Goal: Transaction & Acquisition: Book appointment/travel/reservation

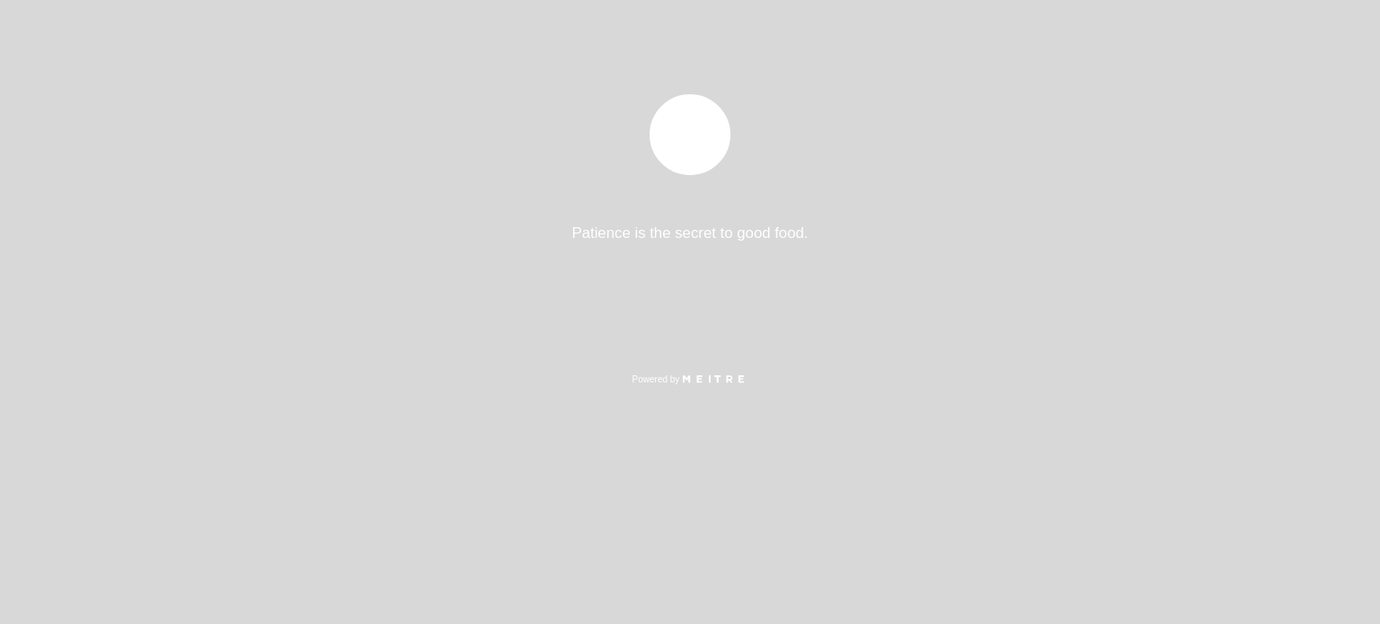
select select "es"
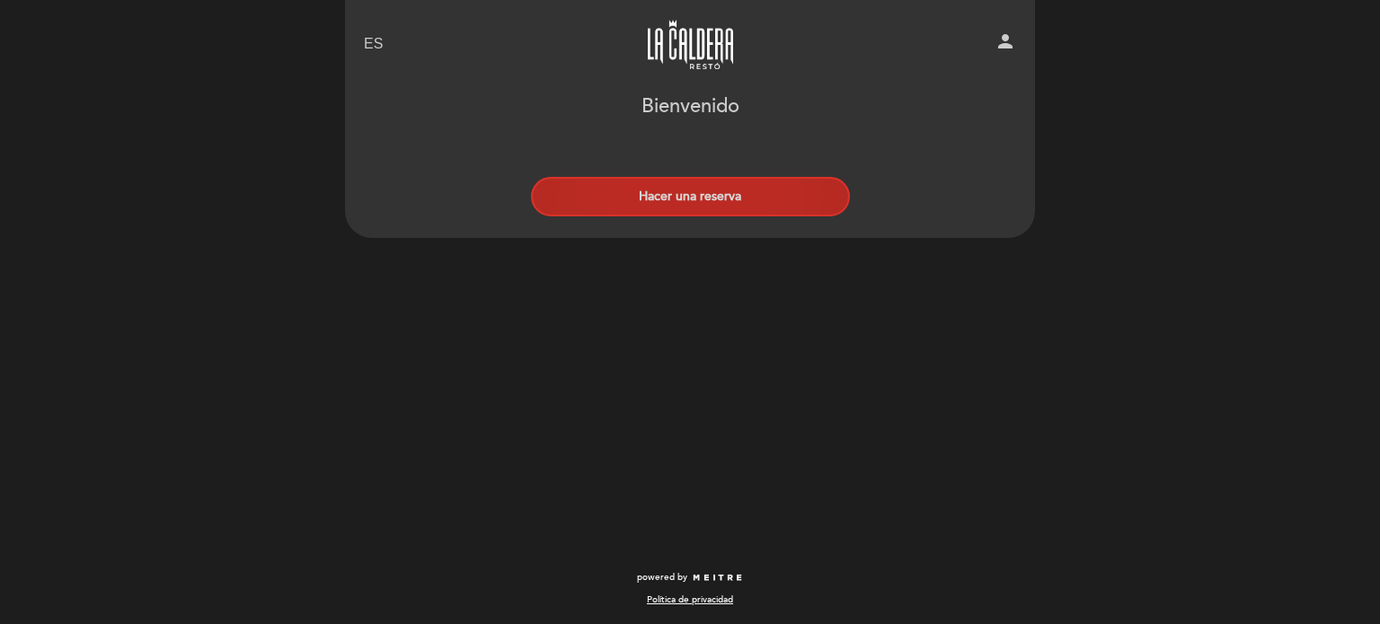
click at [717, 197] on button "Hacer una reserva" at bounding box center [690, 197] width 319 height 40
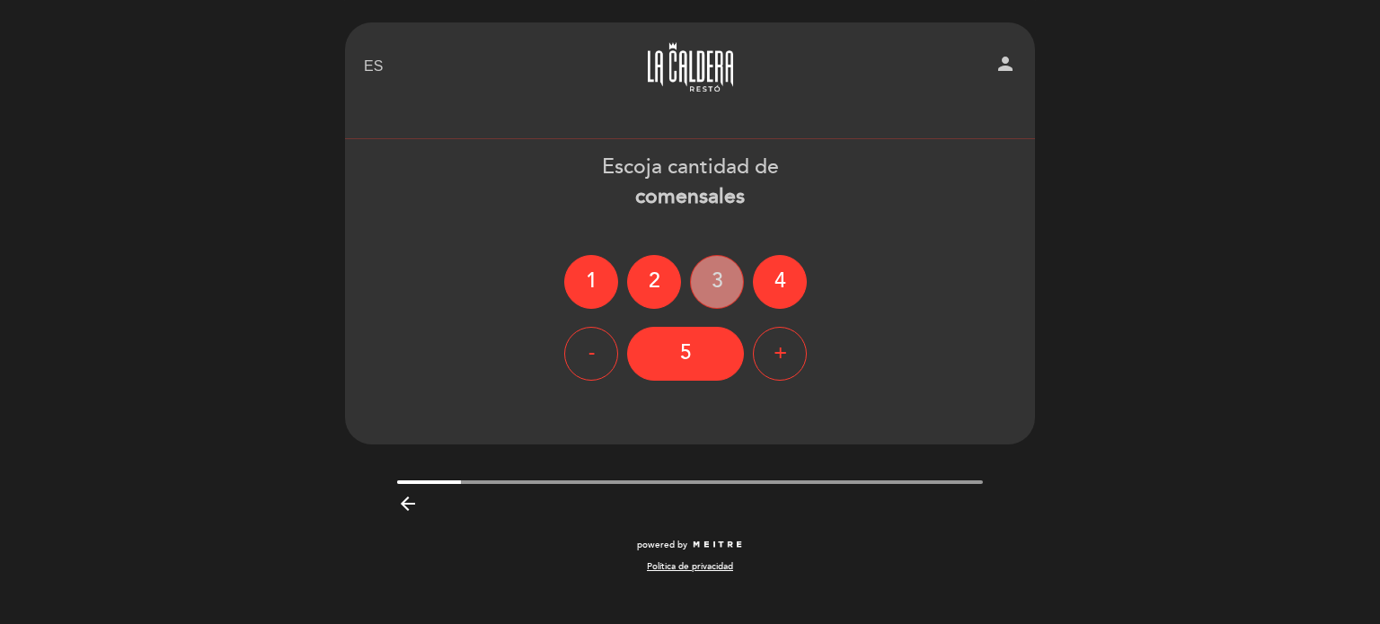
click at [711, 276] on div "3" at bounding box center [717, 282] width 54 height 54
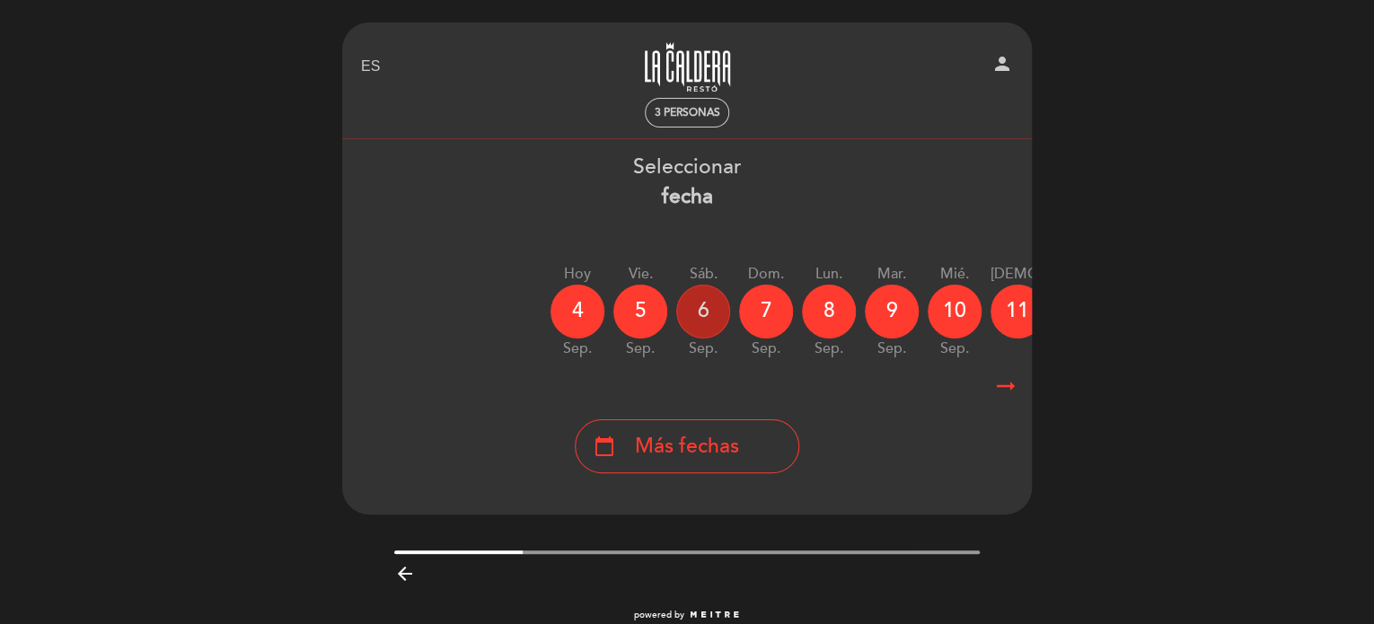
click at [711, 300] on div "6" at bounding box center [703, 312] width 54 height 54
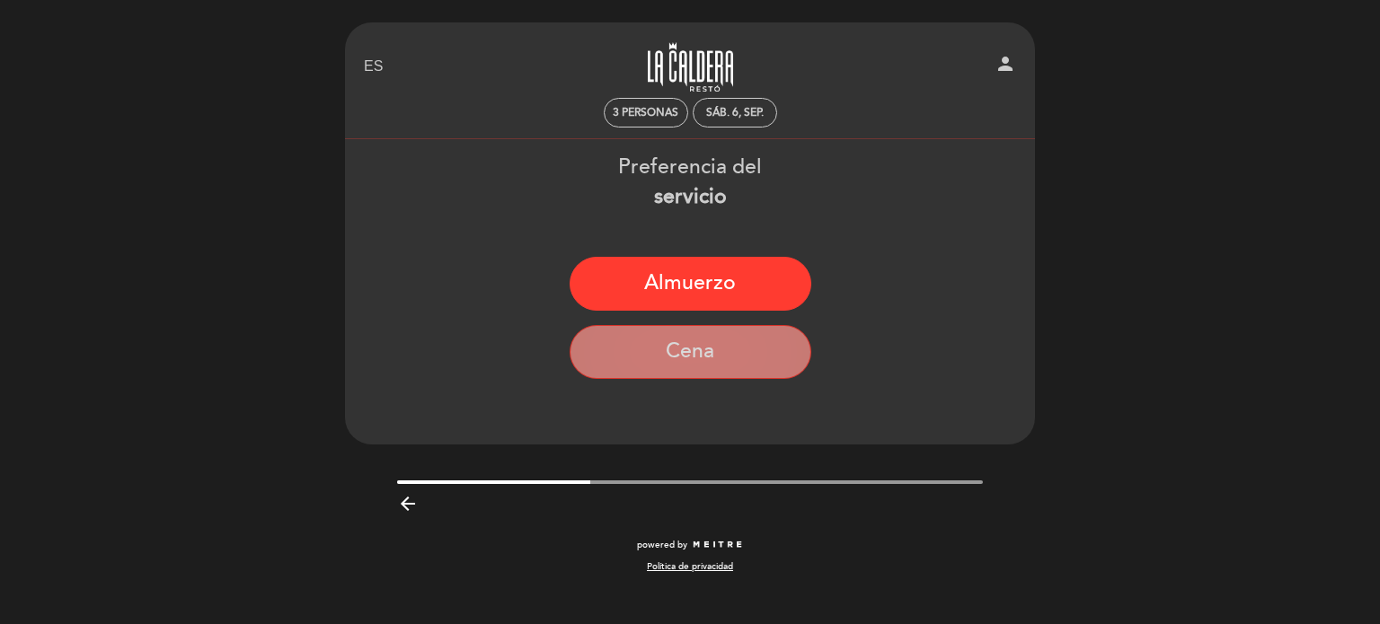
click at [711, 344] on button "Cena" at bounding box center [691, 352] width 242 height 54
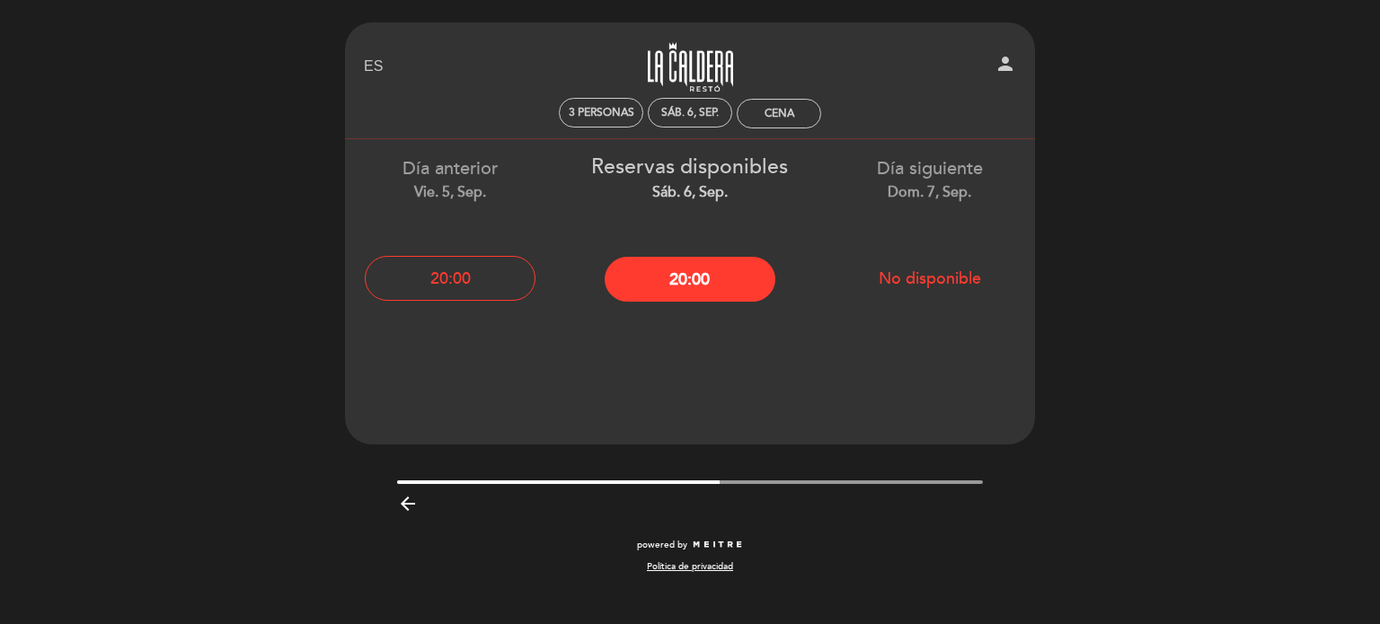
click at [404, 502] on icon "arrow_backward" at bounding box center [408, 504] width 22 height 22
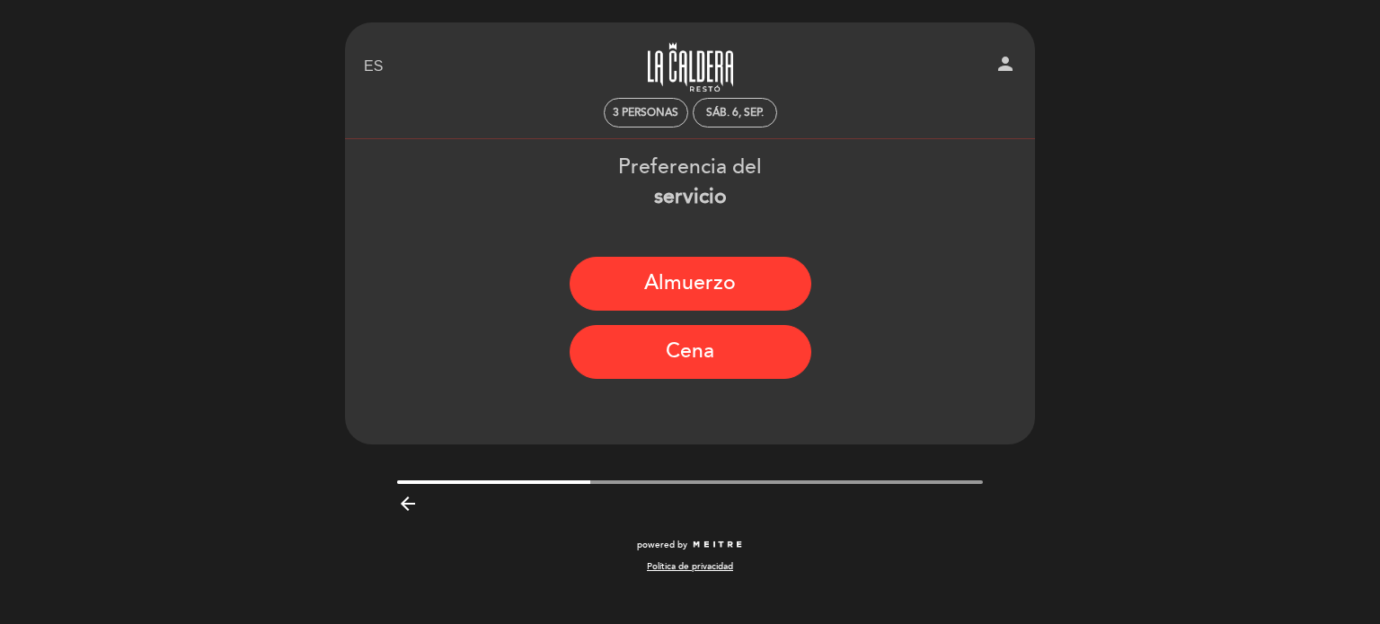
click at [411, 513] on icon "arrow_backward" at bounding box center [408, 504] width 22 height 22
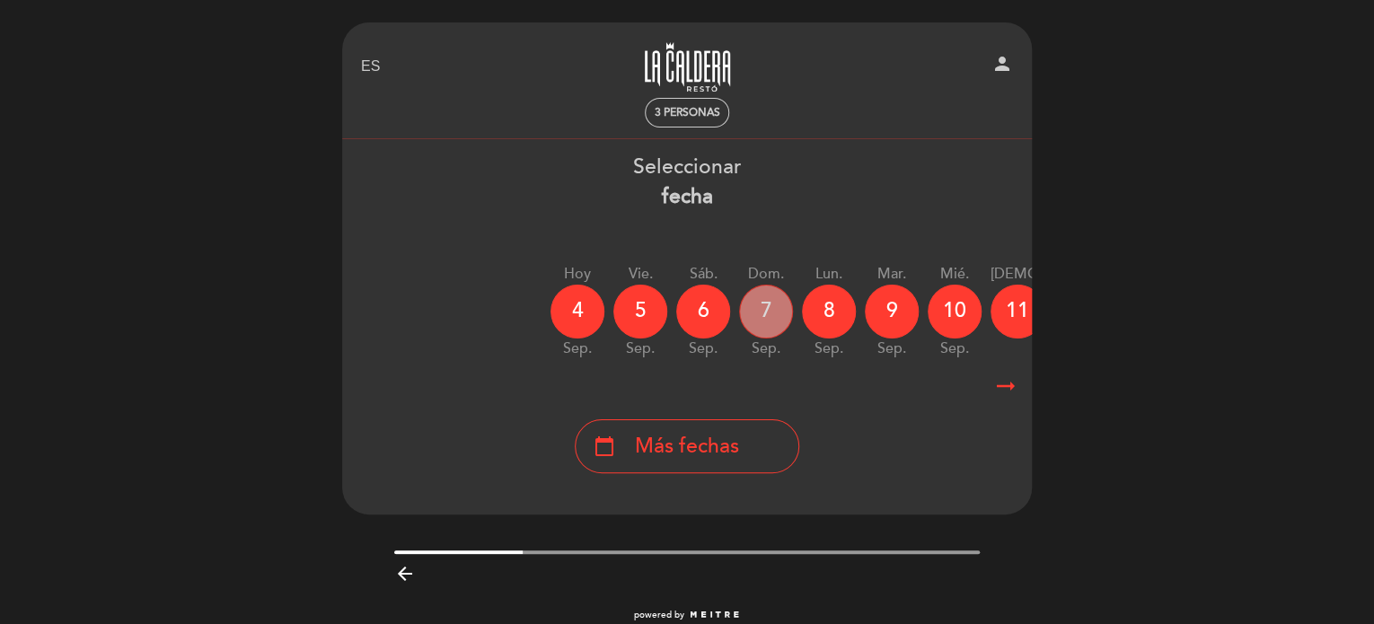
click at [773, 315] on div "7" at bounding box center [766, 312] width 54 height 54
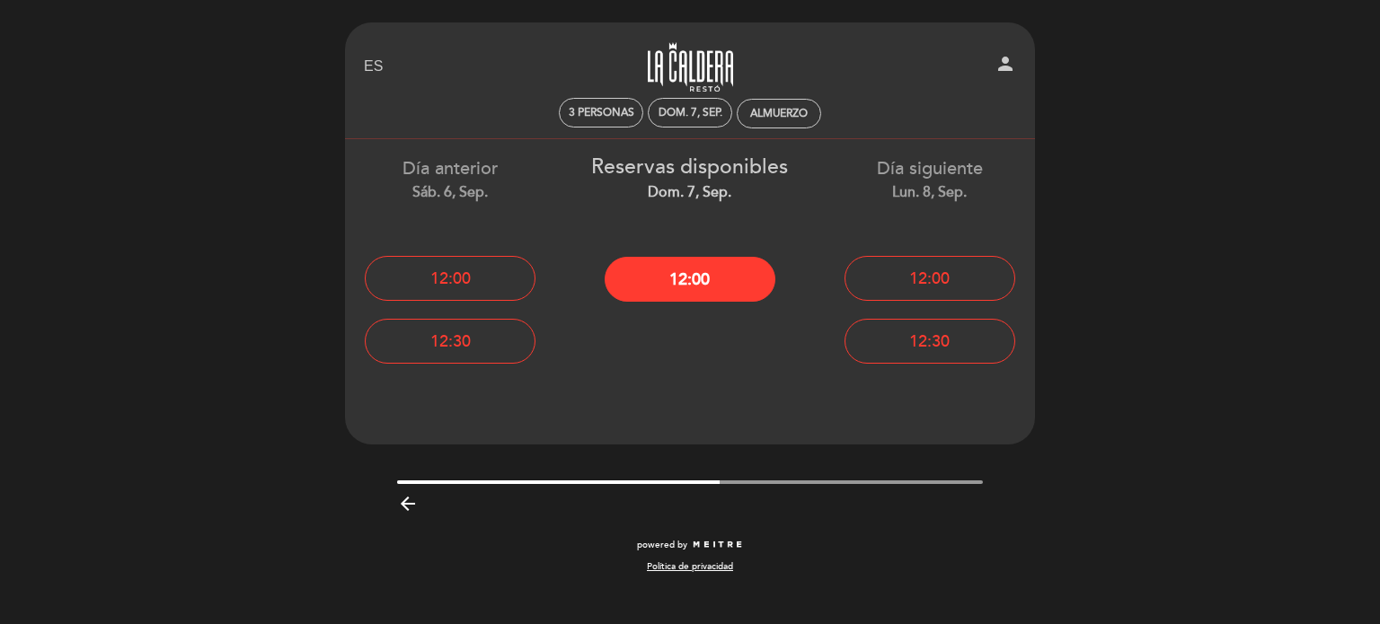
click at [401, 502] on icon "arrow_backward" at bounding box center [408, 504] width 22 height 22
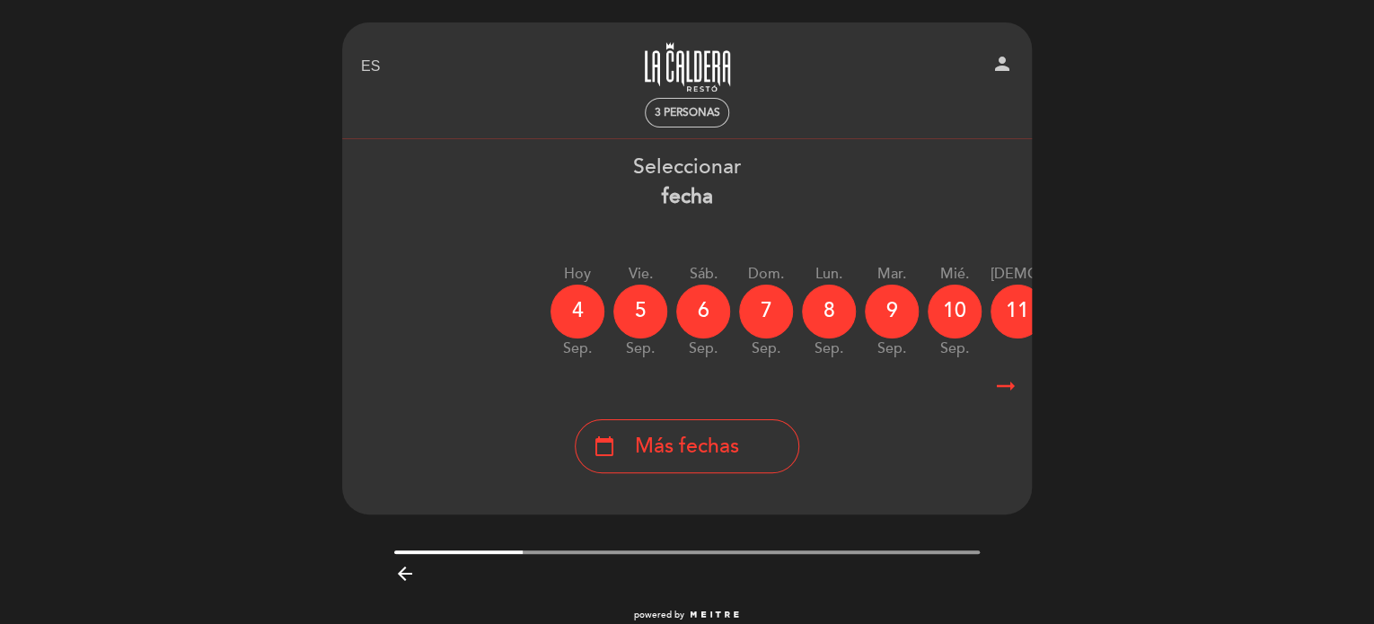
click at [1004, 395] on icon "arrow_right_alt" at bounding box center [1006, 386] width 27 height 39
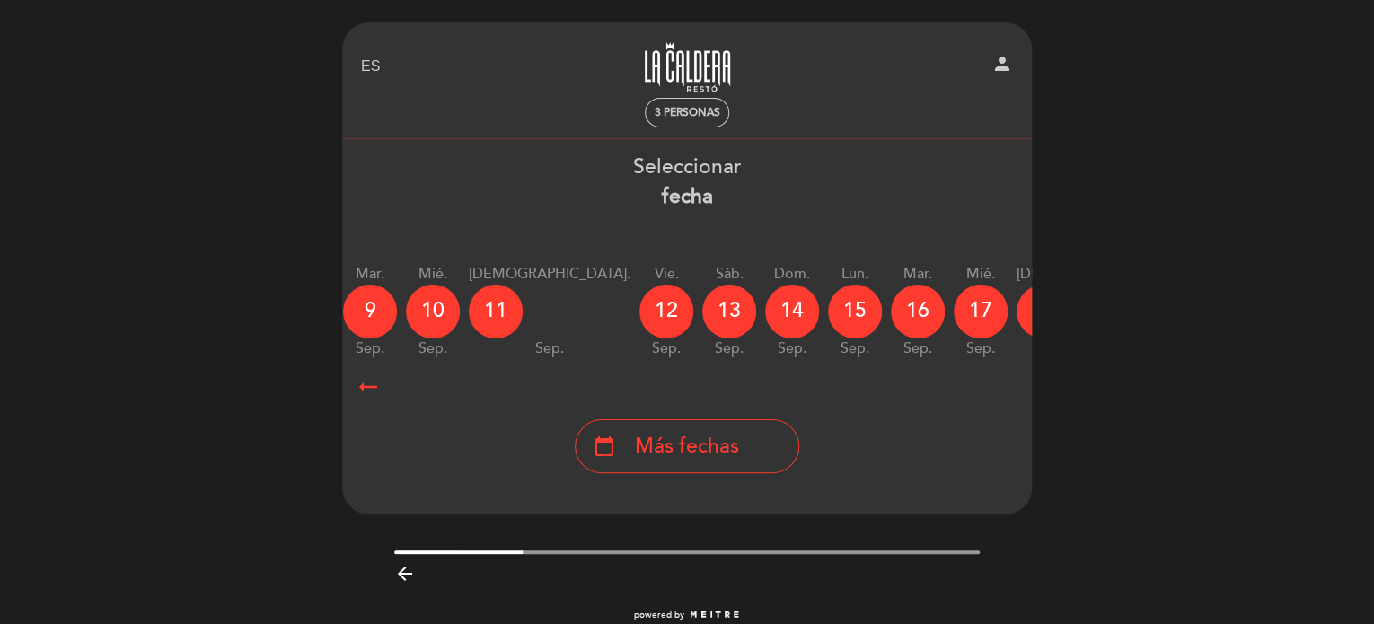
scroll to position [0, 524]
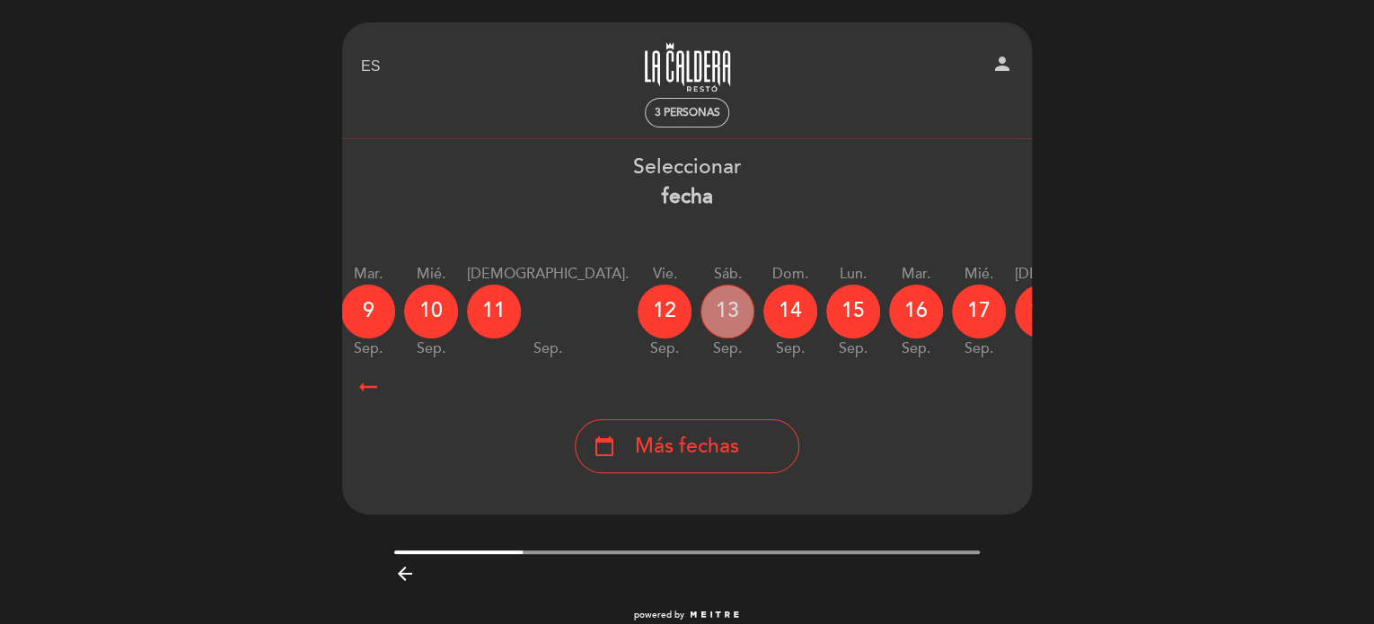
click at [701, 323] on div "13" at bounding box center [728, 312] width 54 height 54
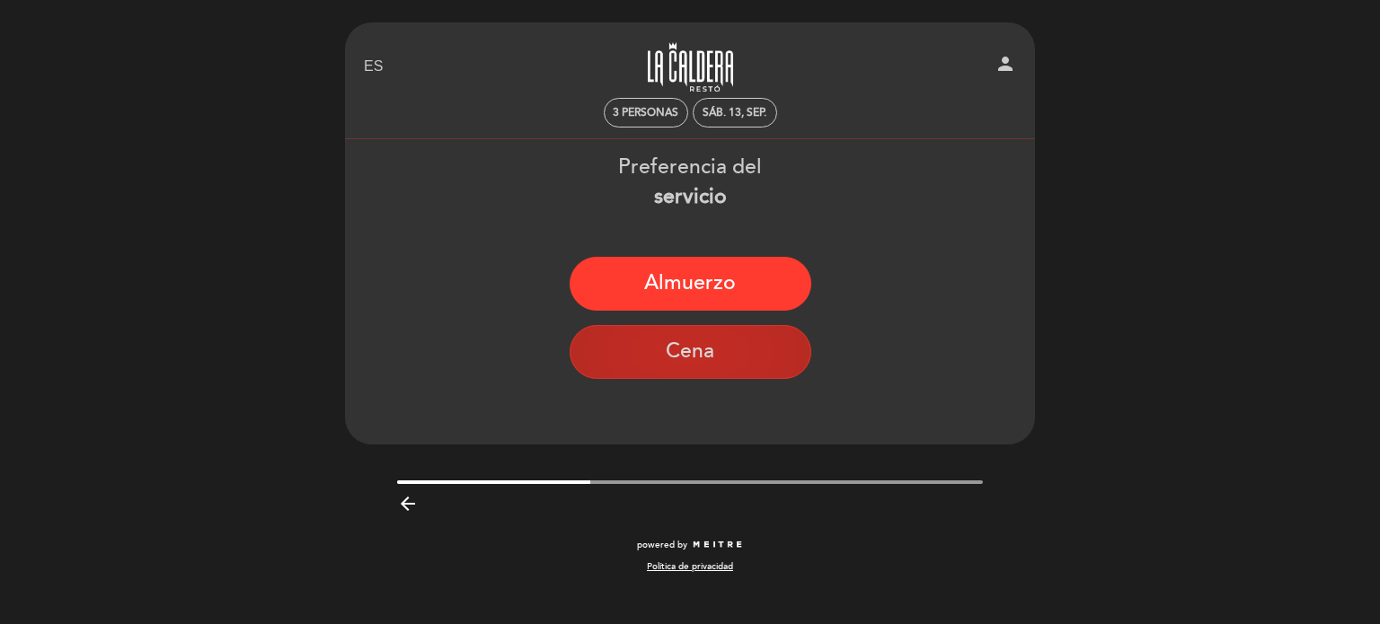
click at [669, 360] on button "Cena" at bounding box center [691, 352] width 242 height 54
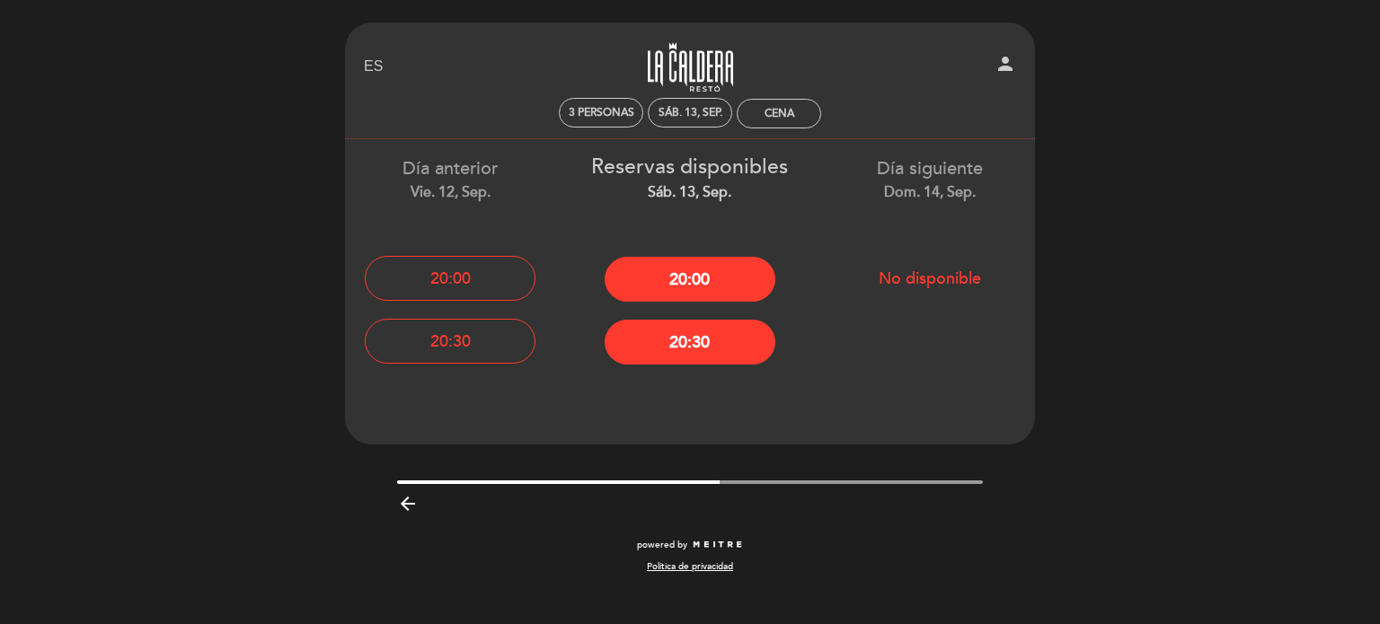
click at [914, 271] on button "No disponible" at bounding box center [929, 278] width 171 height 45
click at [399, 506] on icon "arrow_backward" at bounding box center [408, 504] width 22 height 22
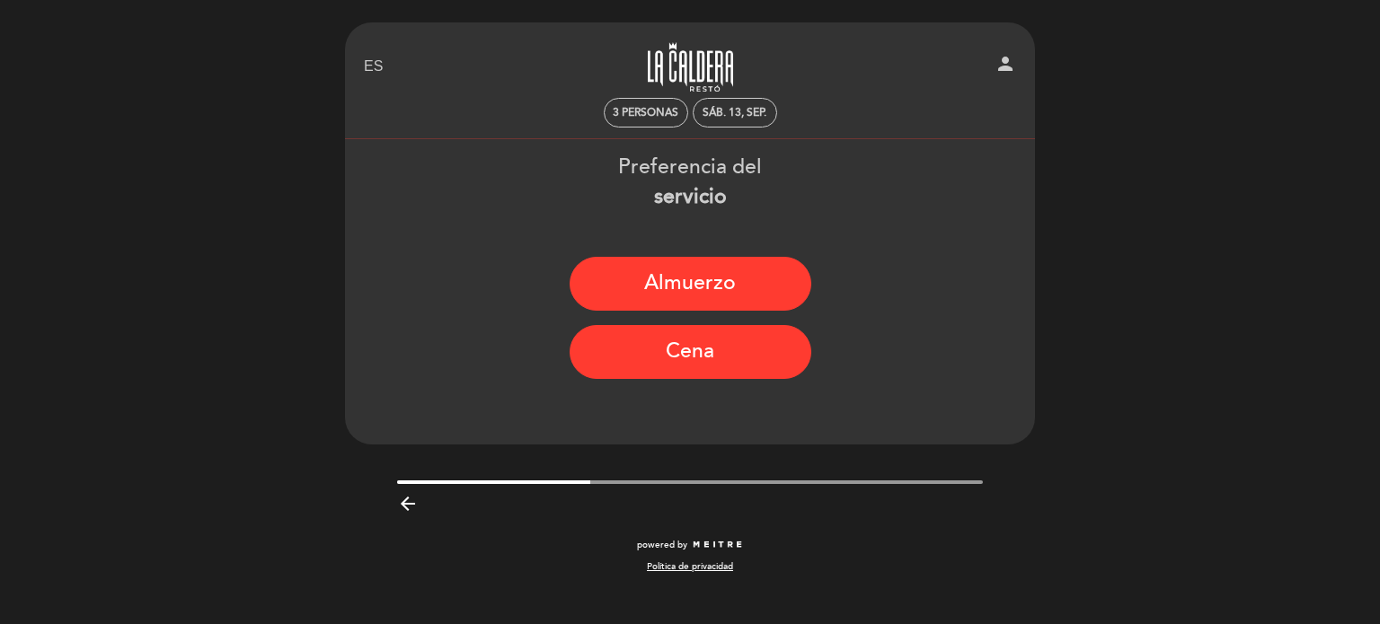
click at [398, 506] on icon "arrow_backward" at bounding box center [408, 504] width 22 height 22
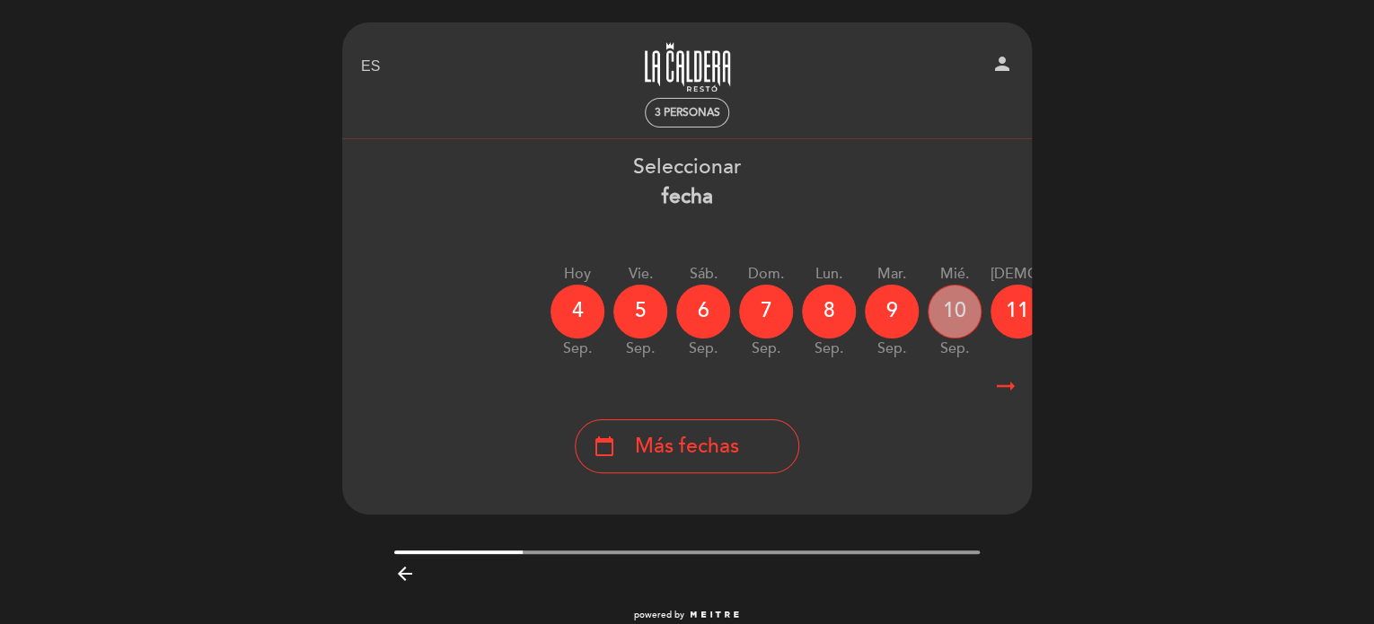
click at [952, 300] on div "10" at bounding box center [955, 312] width 54 height 54
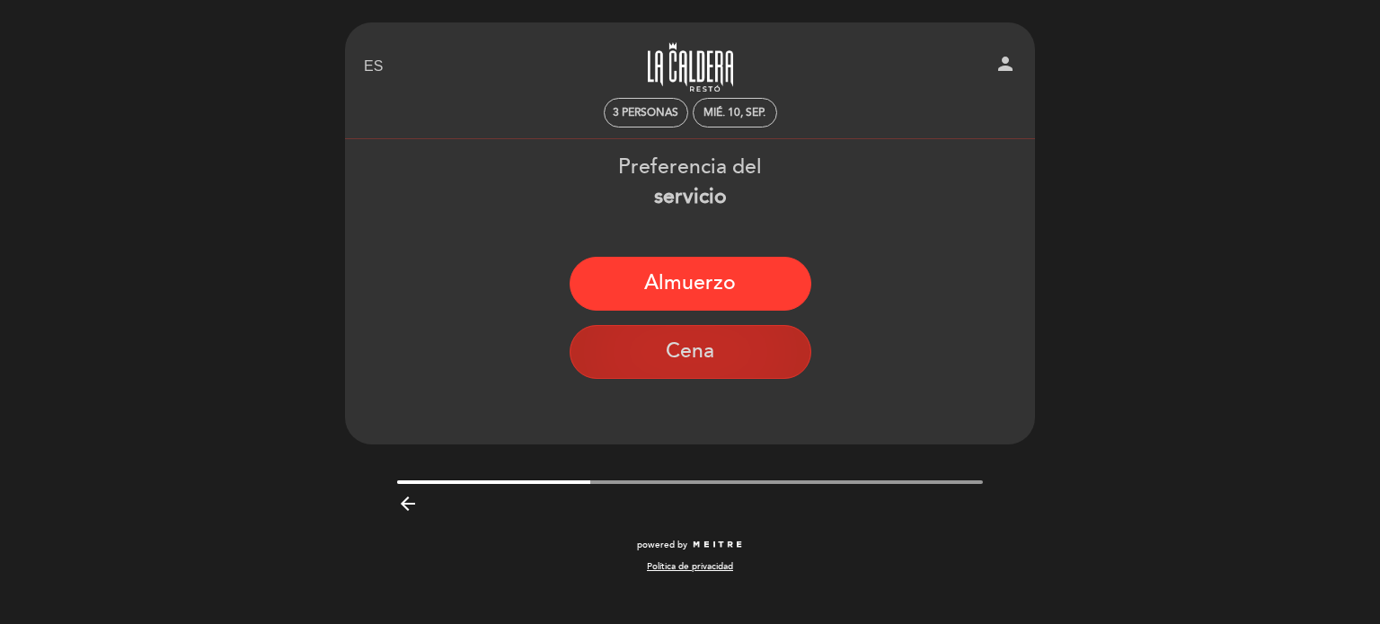
click at [715, 349] on button "Cena" at bounding box center [691, 352] width 242 height 54
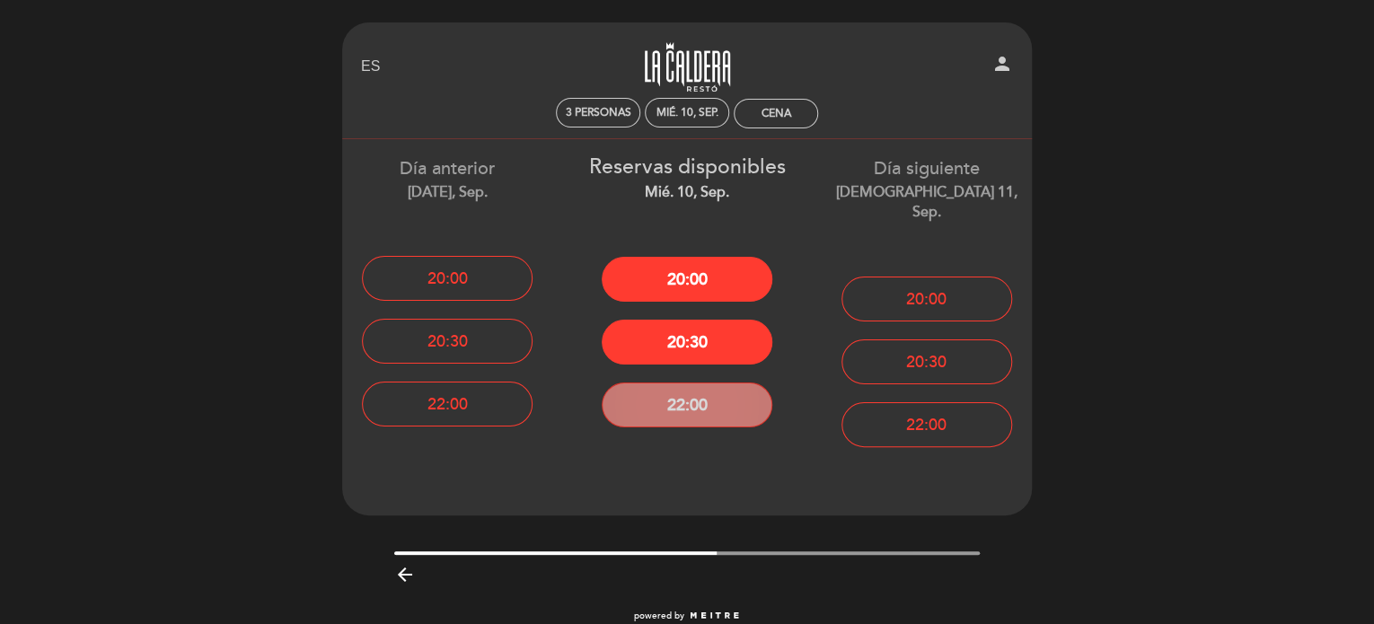
click at [708, 420] on button "22:00" at bounding box center [687, 405] width 171 height 45
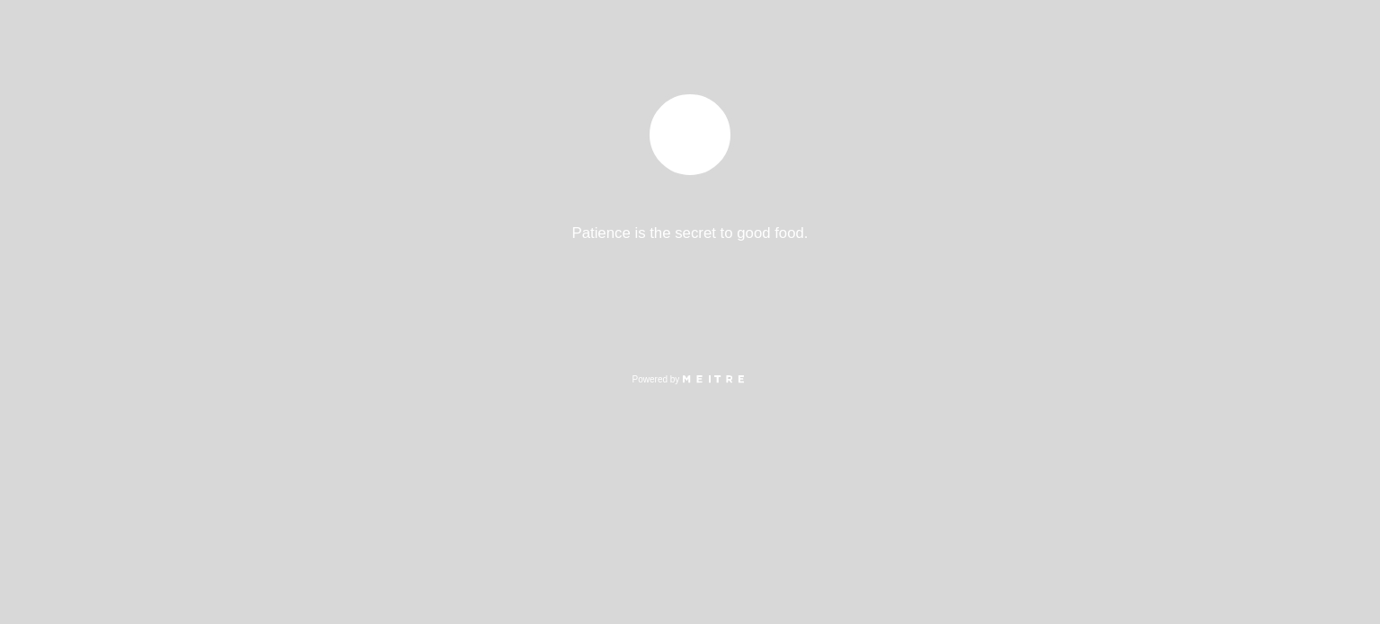
select select "es"
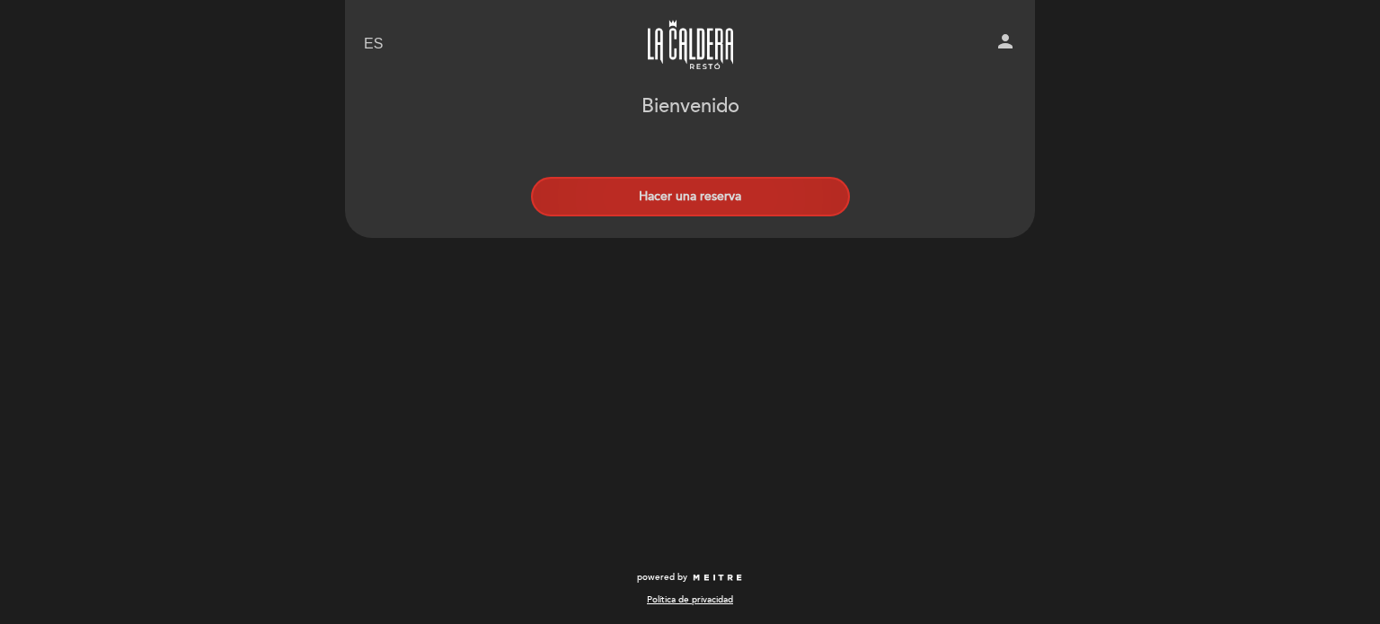
click at [686, 196] on button "Hacer una reserva" at bounding box center [690, 197] width 319 height 40
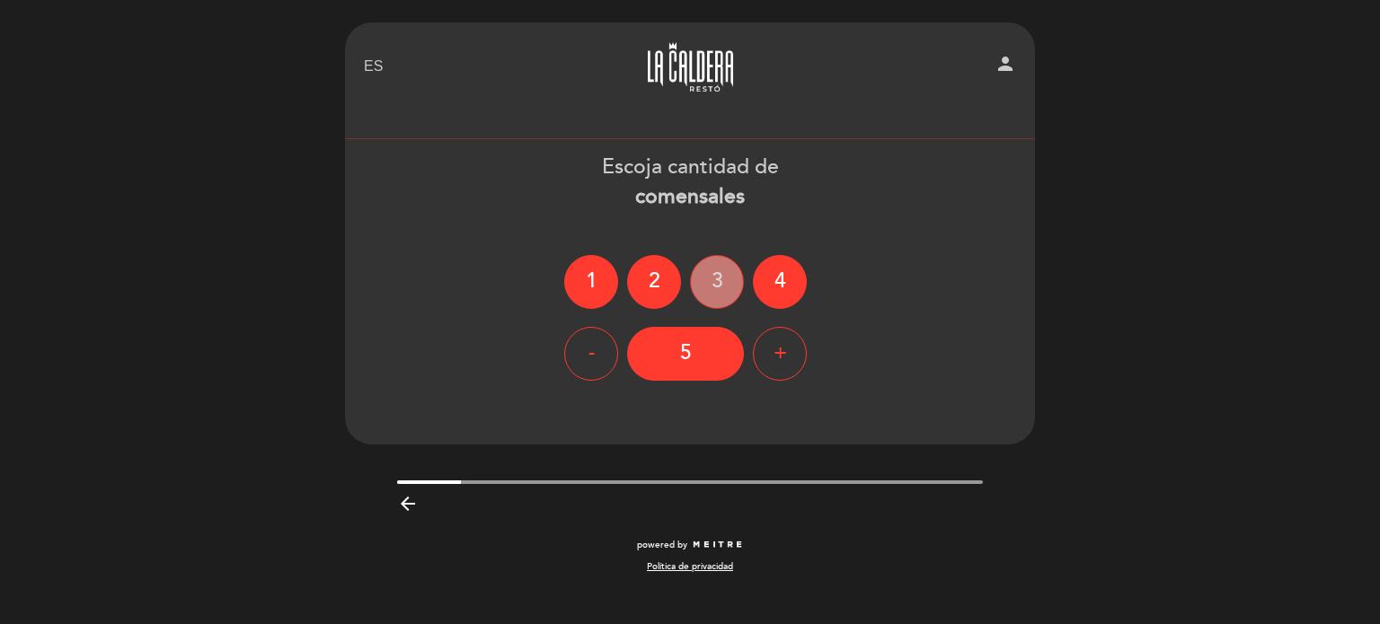
click at [719, 287] on div "3" at bounding box center [717, 282] width 54 height 54
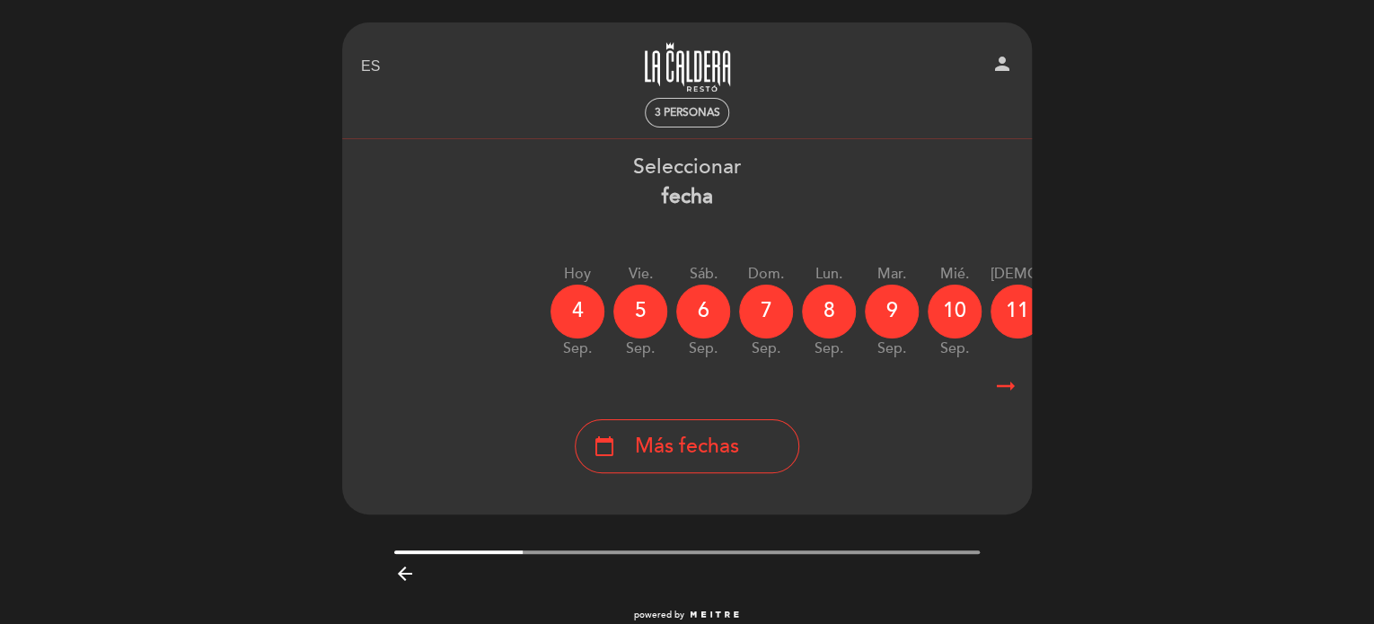
click at [1008, 384] on icon "arrow_right_alt" at bounding box center [1006, 386] width 27 height 39
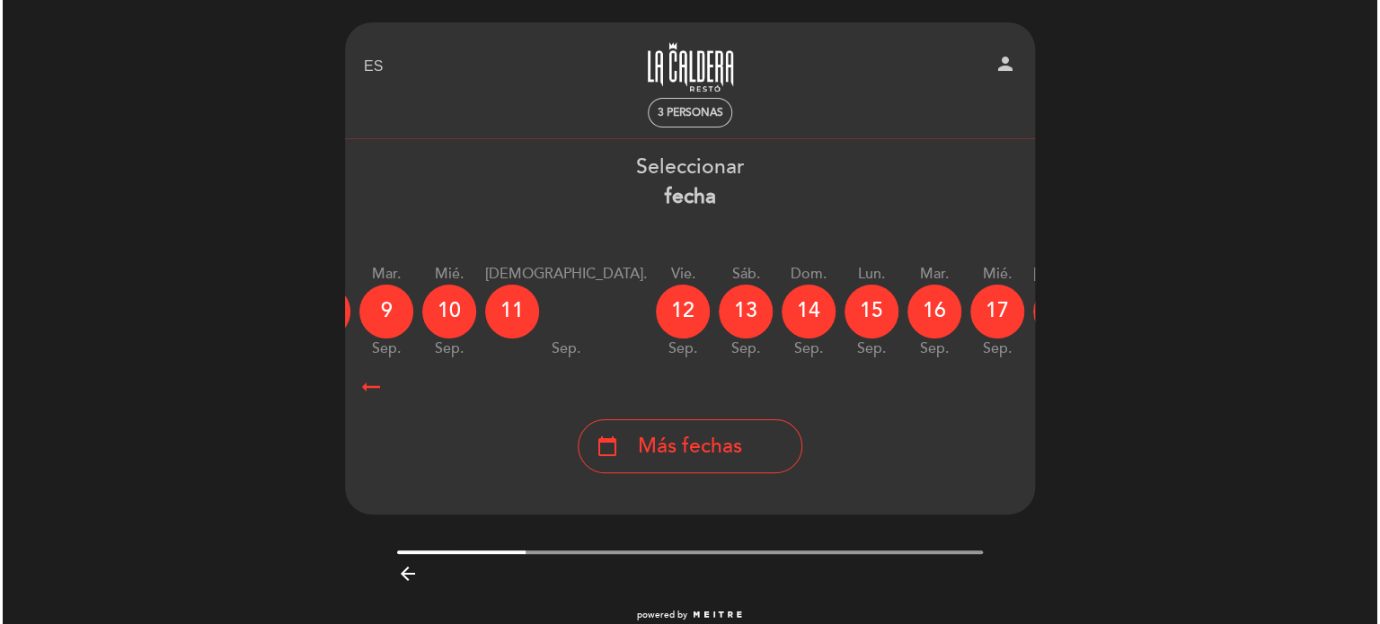
scroll to position [0, 524]
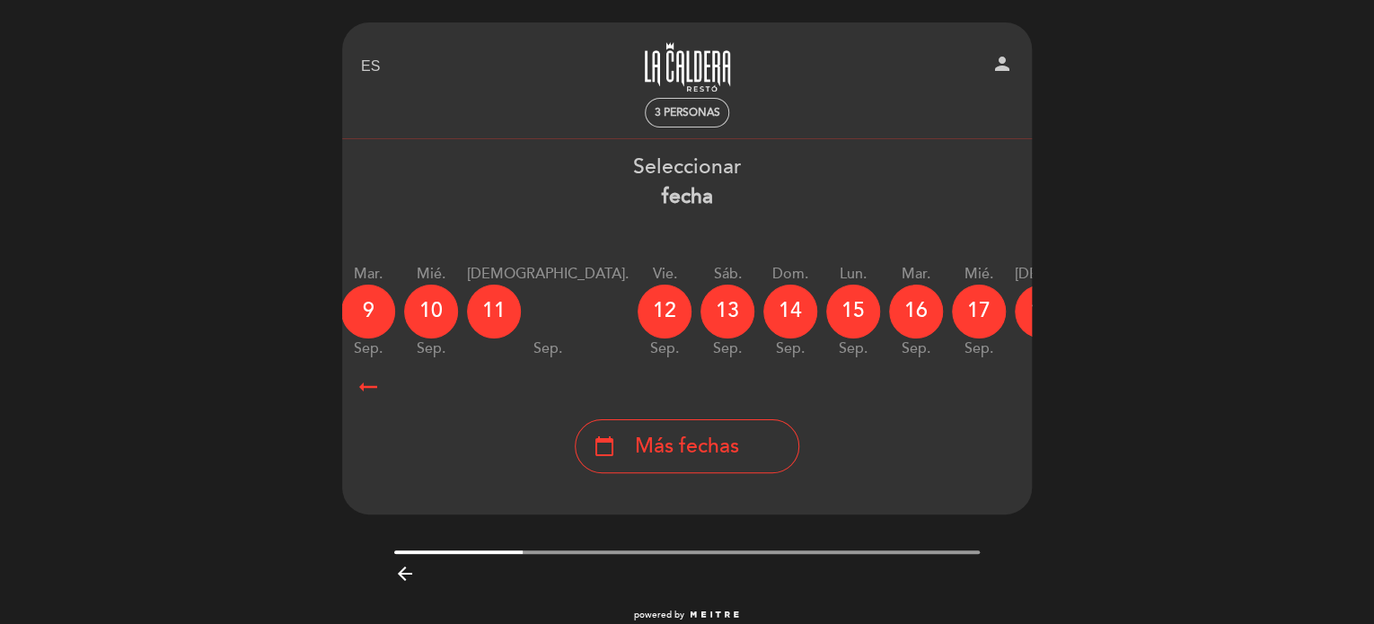
click at [1202, 303] on icon "calendar_today" at bounding box center [1213, 311] width 22 height 31
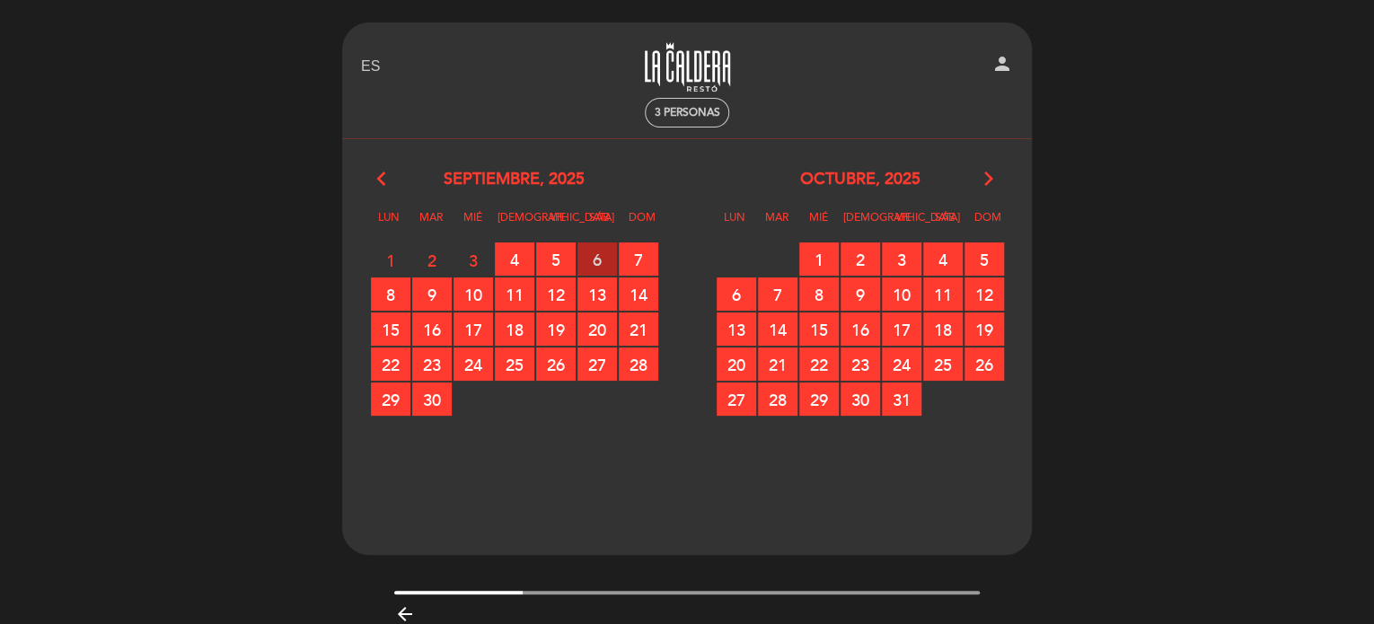
click at [597, 249] on span "6 RESERVAS DISPONIBLES" at bounding box center [598, 259] width 40 height 33
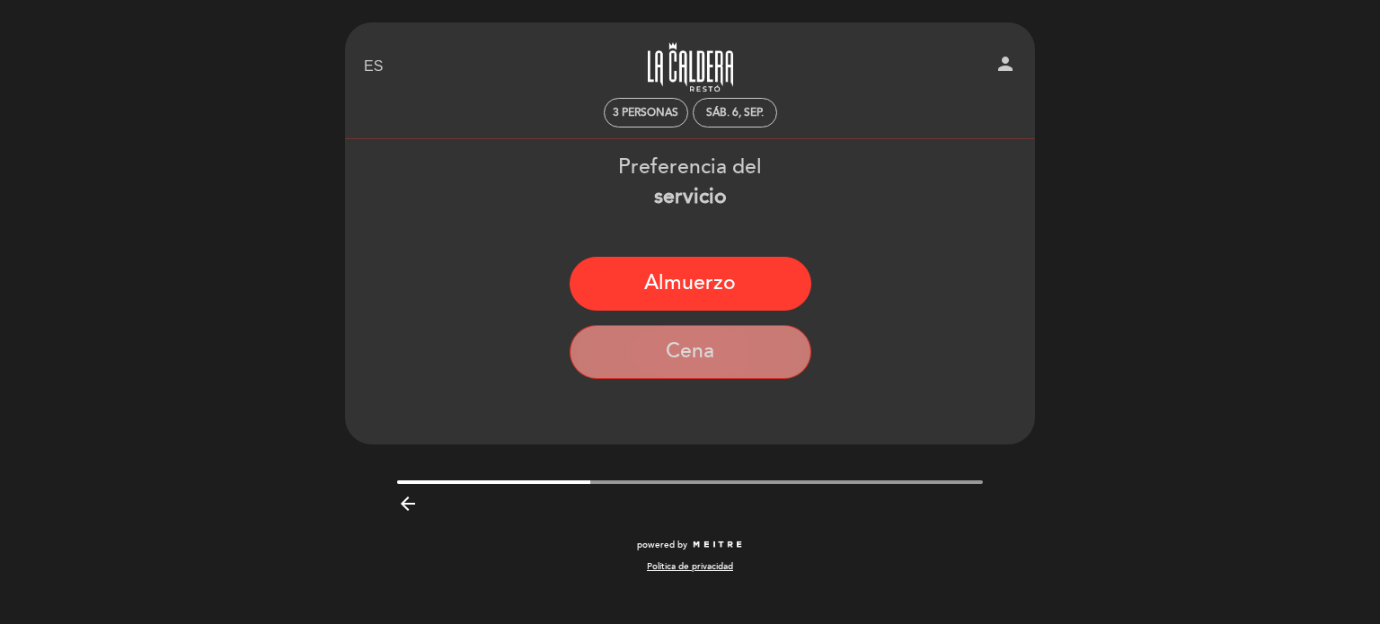
click at [623, 339] on button "Cena" at bounding box center [691, 352] width 242 height 54
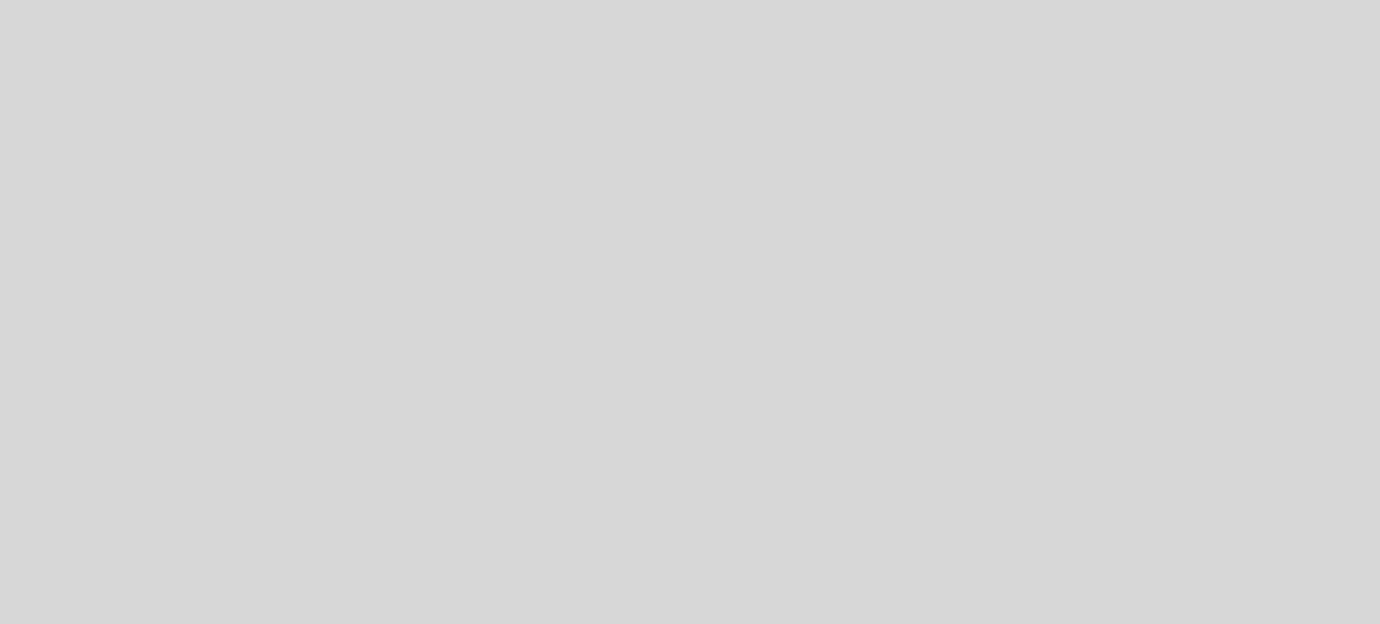
select select "es"
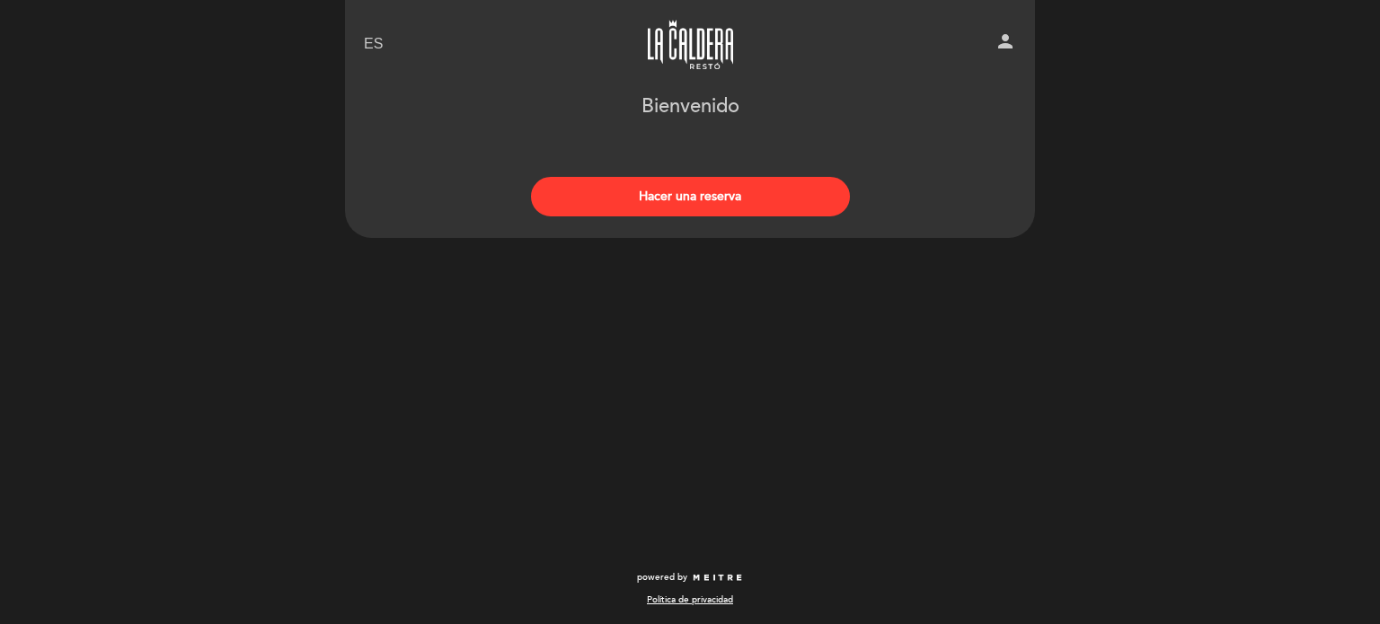
click at [673, 204] on button "Hacer una reserva" at bounding box center [690, 197] width 319 height 40
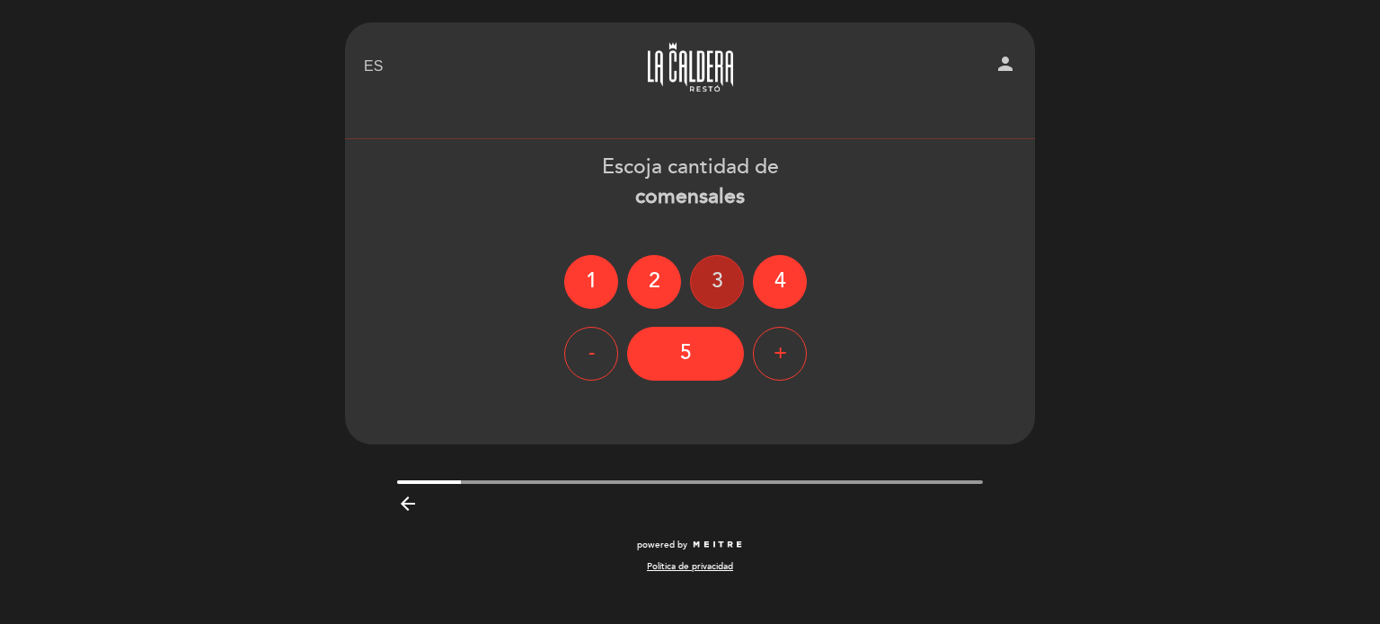
click at [715, 270] on div "3" at bounding box center [717, 282] width 54 height 54
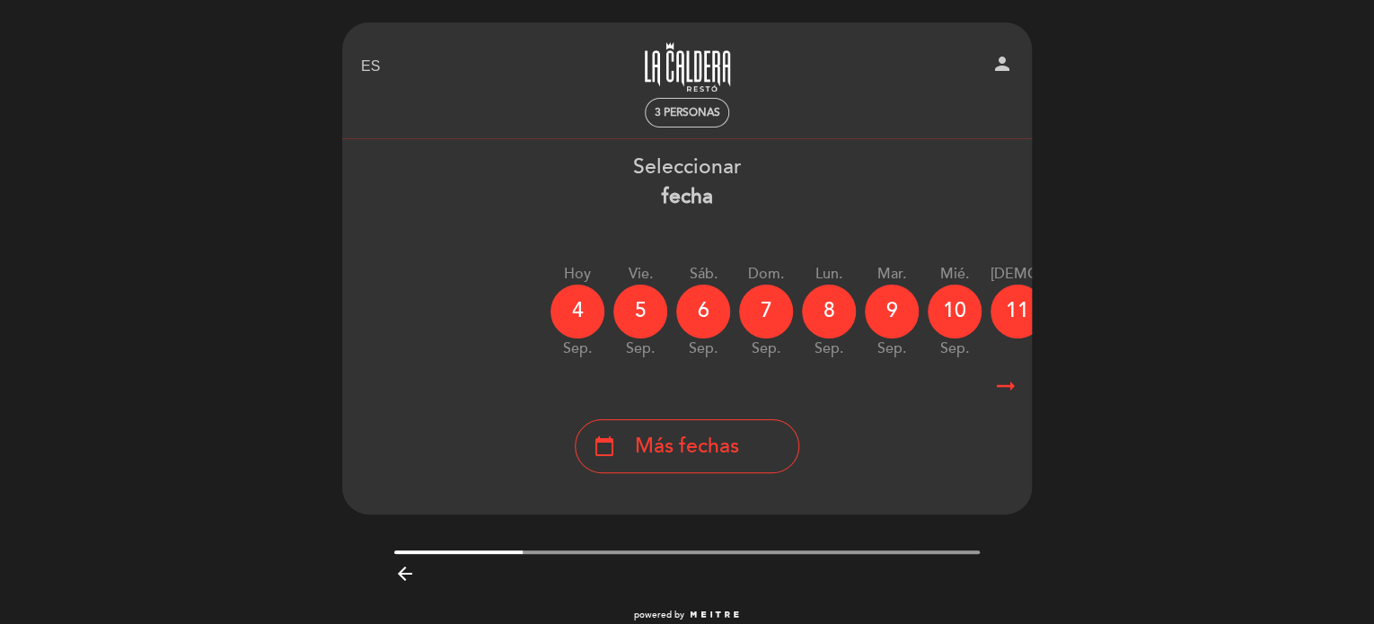
click at [1010, 391] on icon "arrow_right_alt" at bounding box center [1006, 386] width 27 height 39
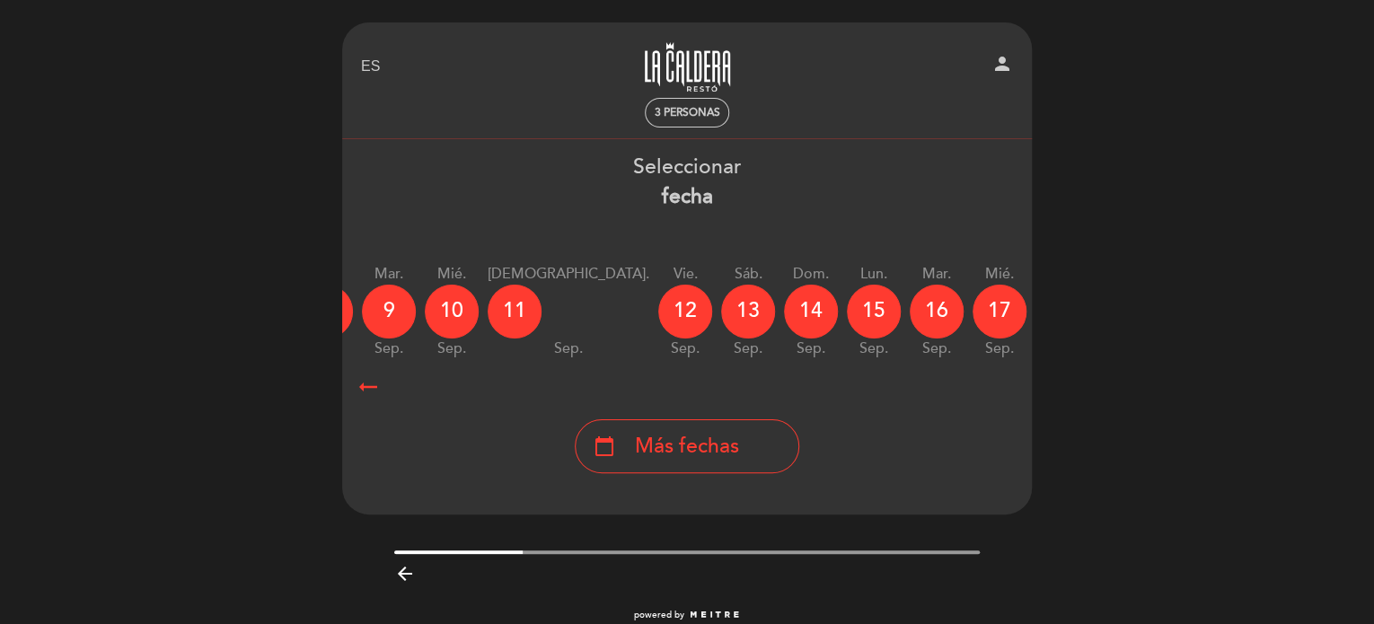
scroll to position [0, 524]
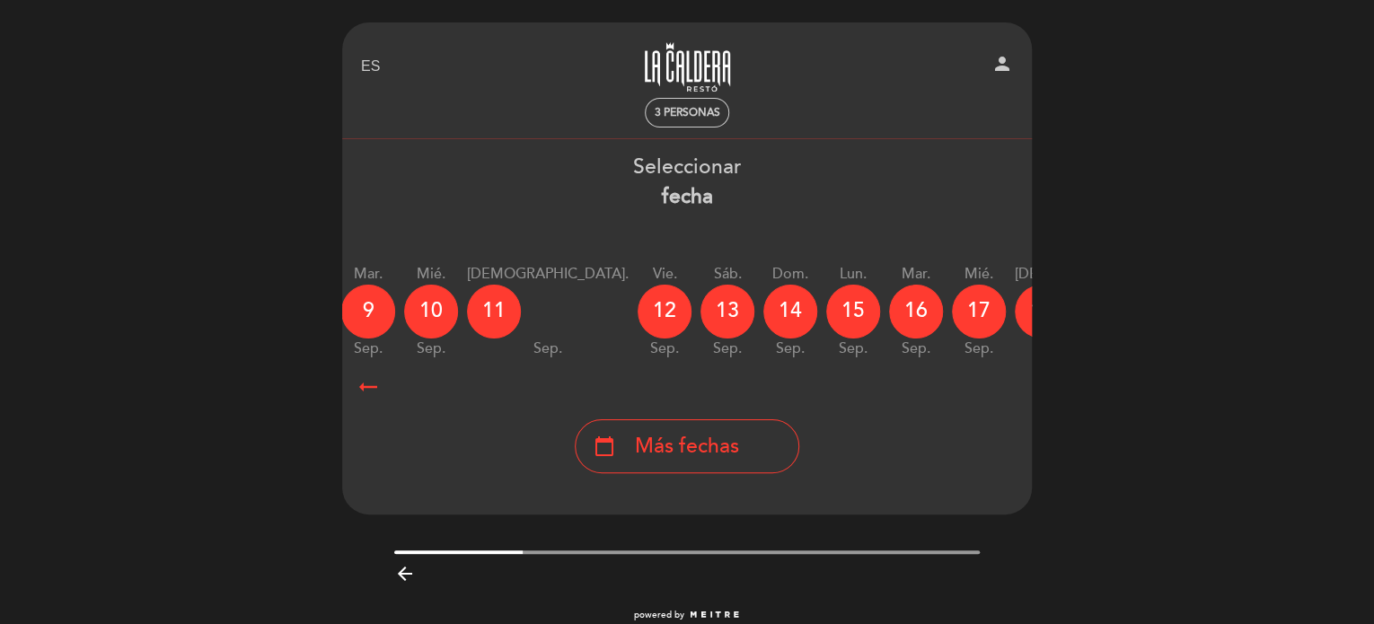
click at [1202, 325] on icon "calendar_today" at bounding box center [1213, 311] width 22 height 31
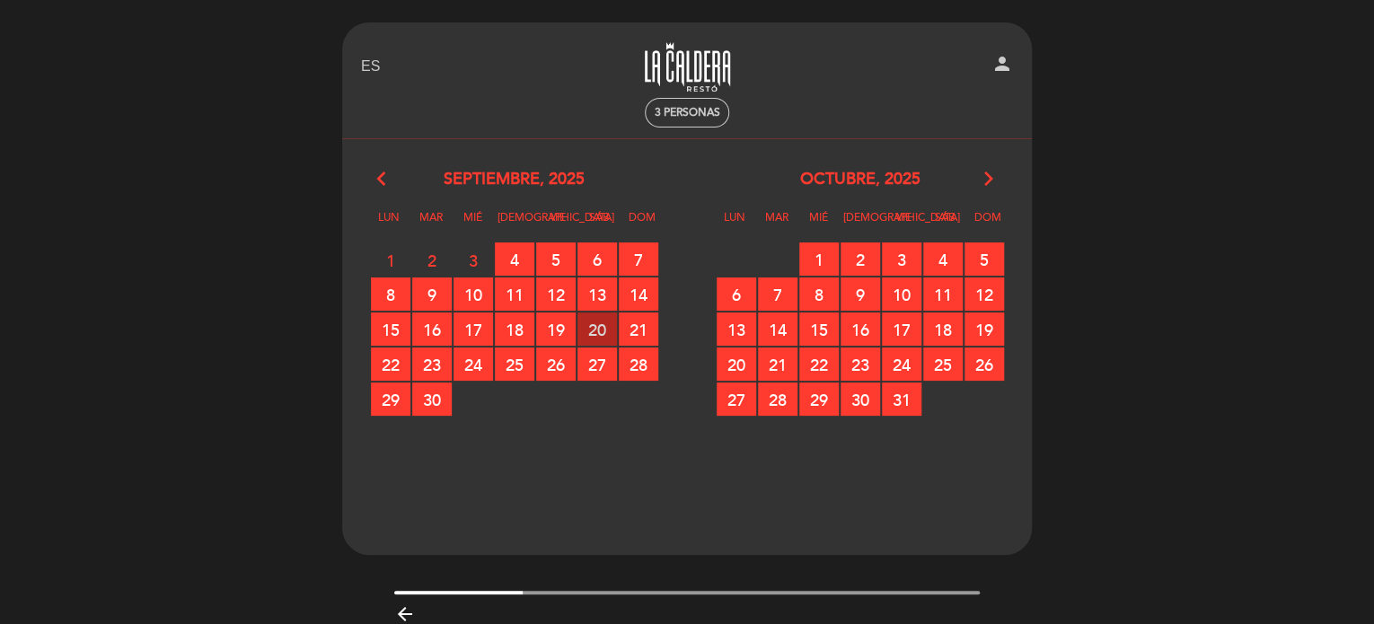
click at [600, 330] on span "20 RESERVAS DISPONIBLES" at bounding box center [598, 329] width 40 height 33
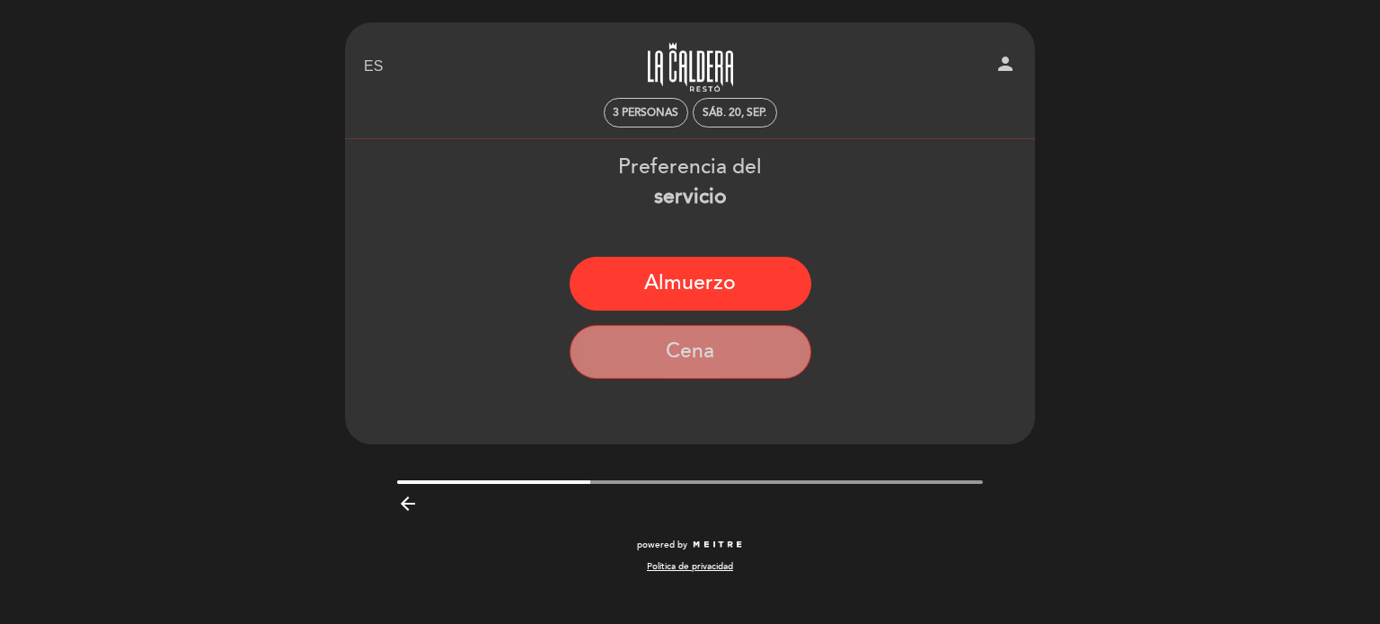
click at [643, 340] on button "Cena" at bounding box center [691, 352] width 242 height 54
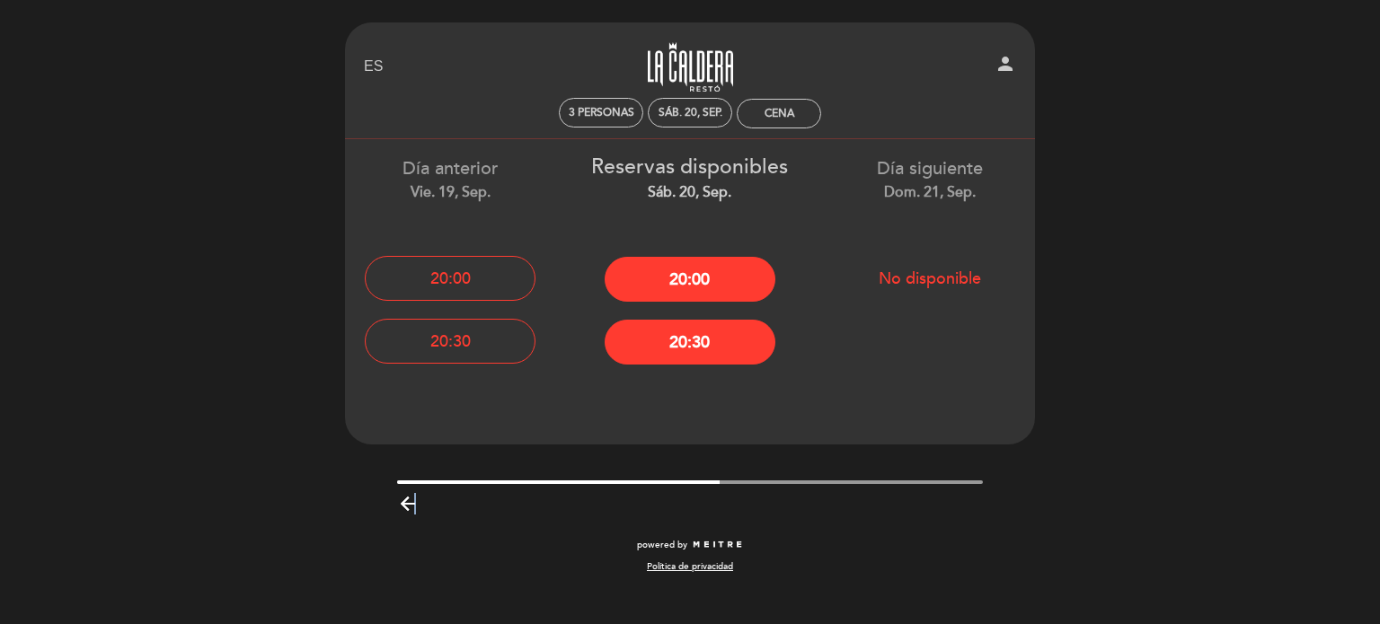
click at [414, 502] on icon "arrow_backward" at bounding box center [408, 504] width 22 height 22
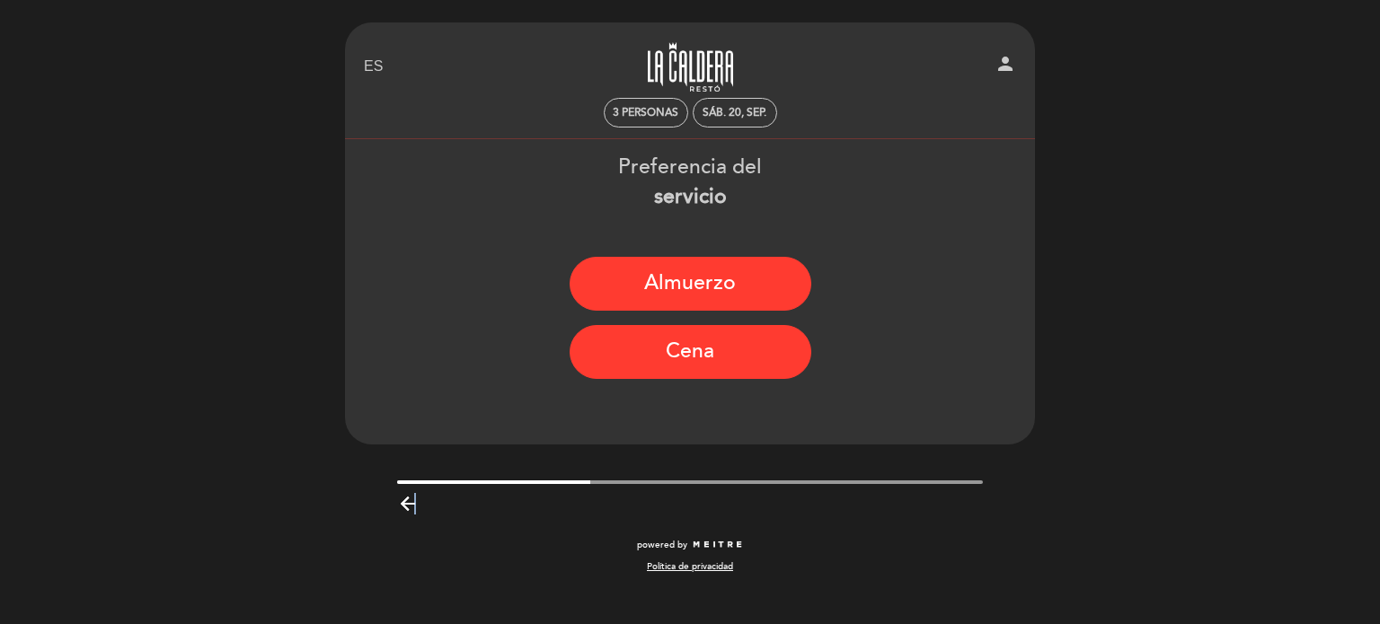
click at [414, 508] on icon "arrow_backward" at bounding box center [408, 504] width 22 height 22
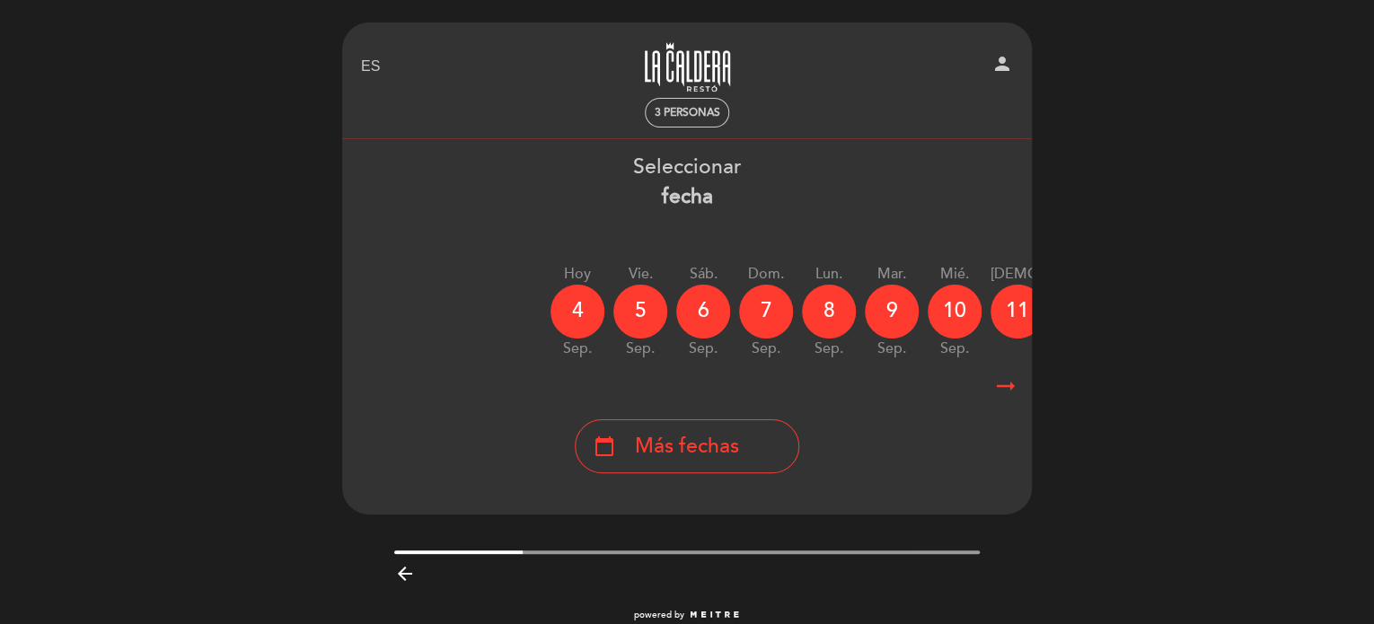
click at [414, 508] on header "EN ES PT La Caldera person 3 personas Bienvenido Bienvenido, Cambiar usuario Ha…" at bounding box center [687, 268] width 690 height 492
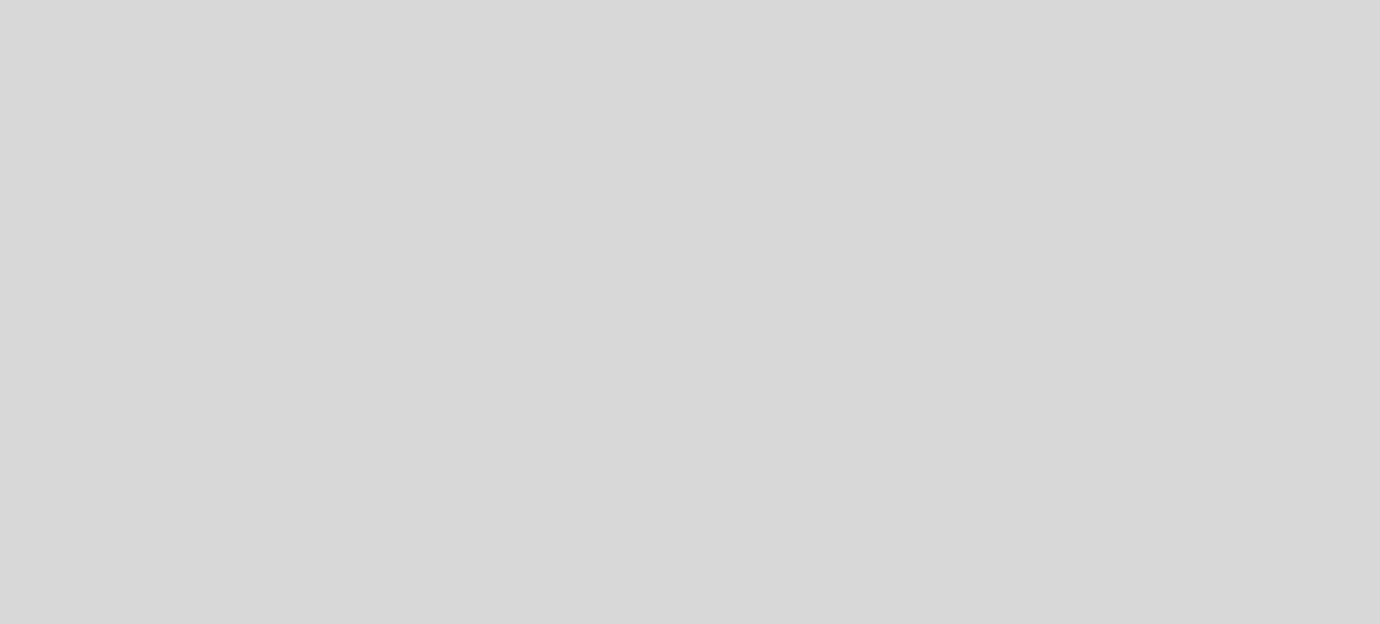
select select "es"
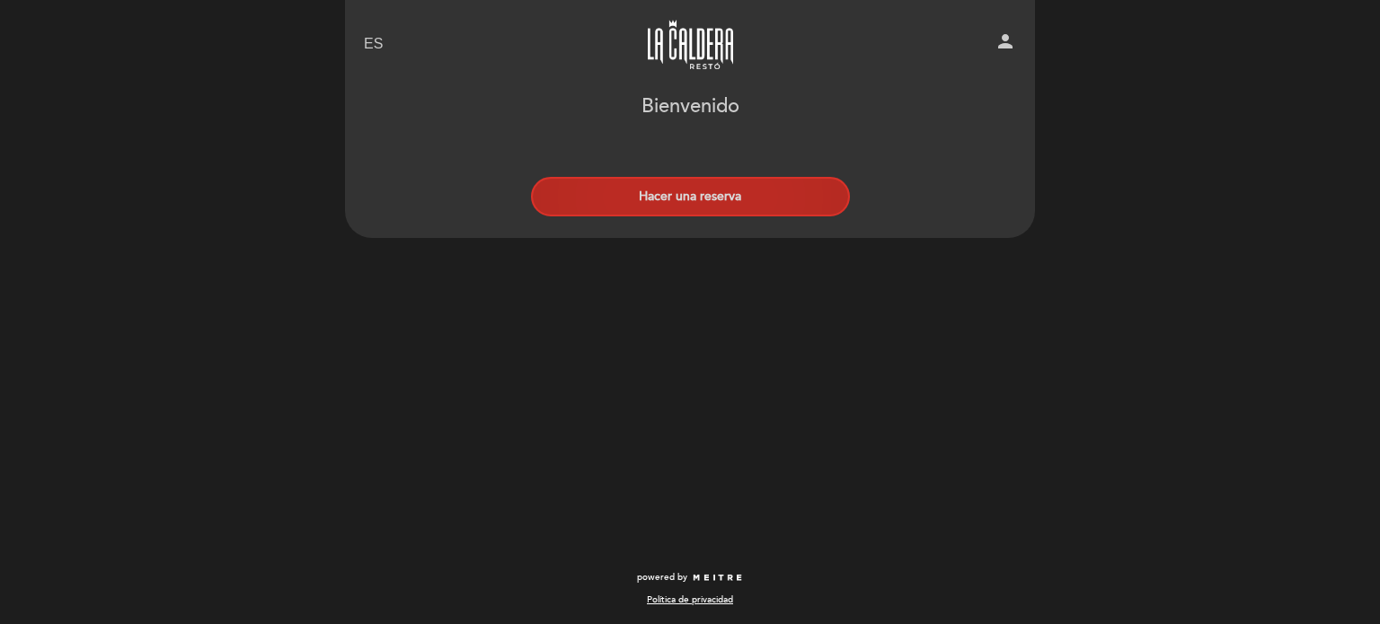
click at [718, 210] on button "Hacer una reserva" at bounding box center [690, 197] width 319 height 40
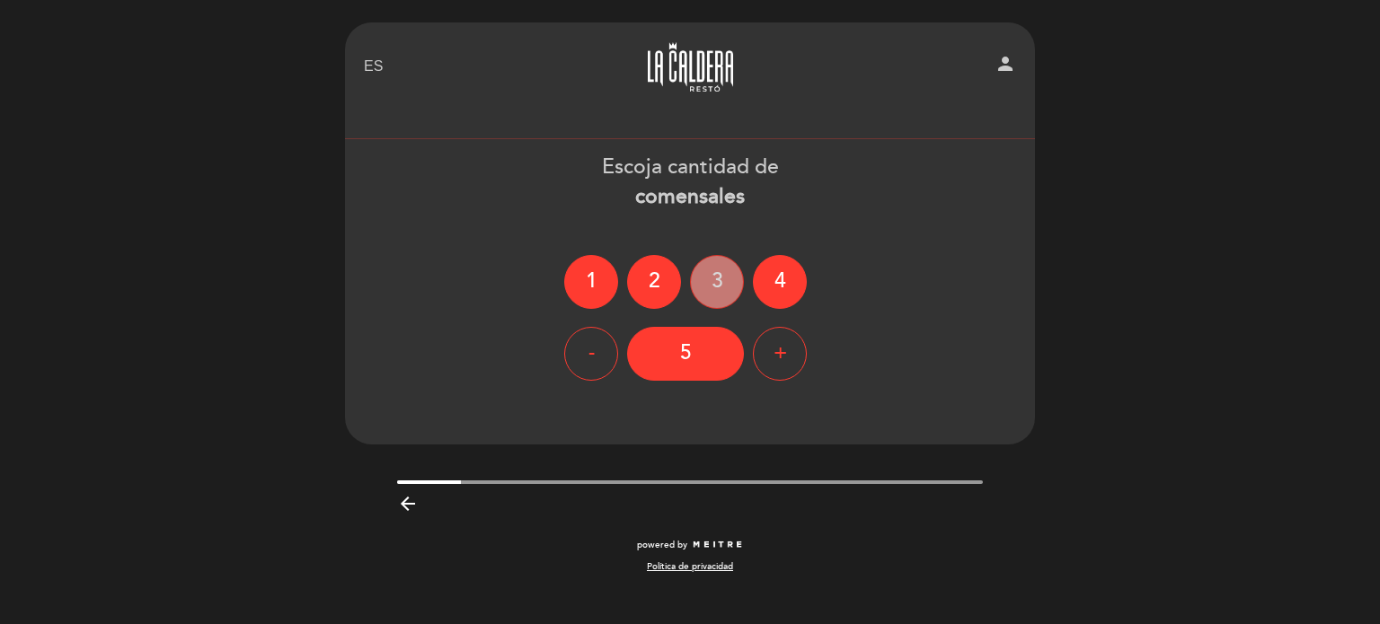
click at [710, 279] on div "3" at bounding box center [717, 282] width 54 height 54
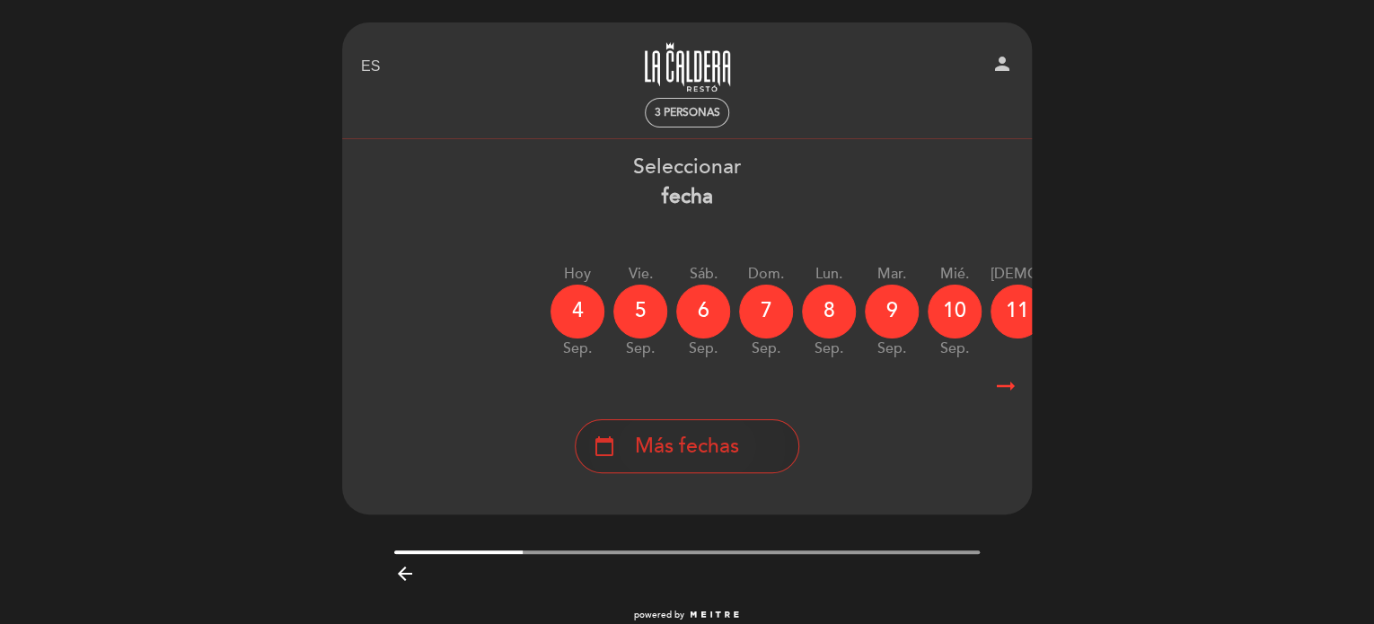
click at [763, 454] on div "calendar_today Más fechas" at bounding box center [687, 447] width 225 height 54
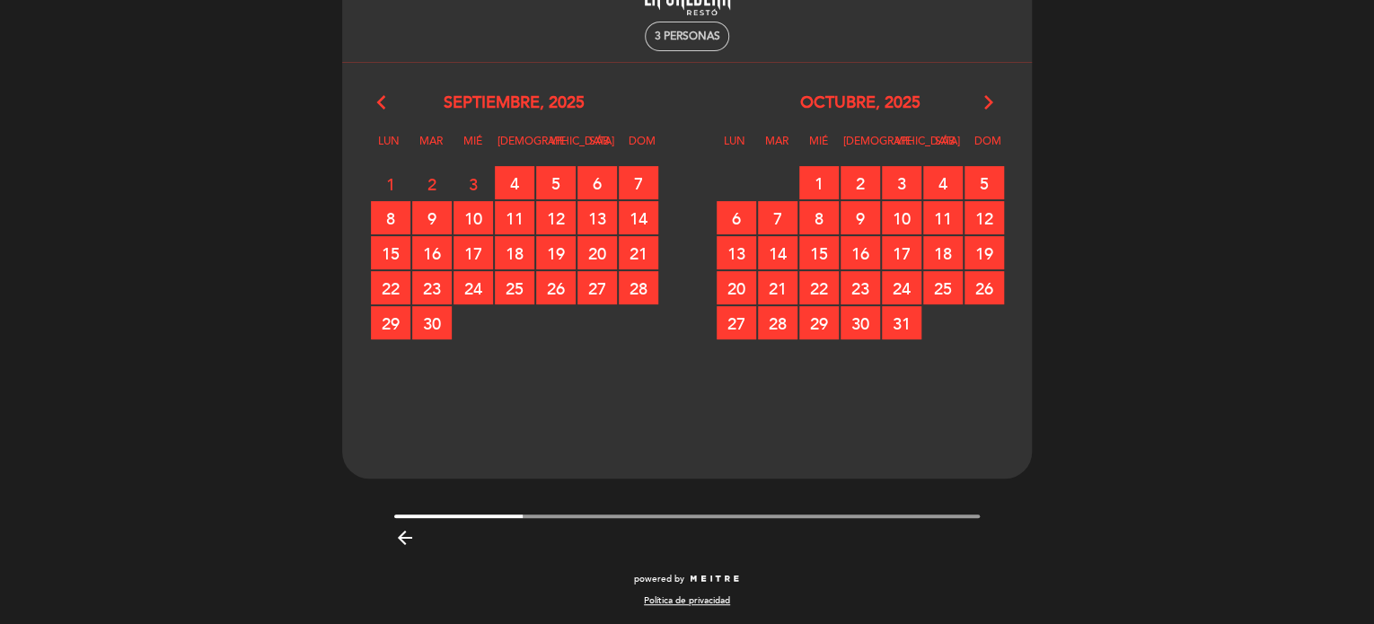
scroll to position [77, 0]
click at [990, 103] on icon "arrow_forward_ios" at bounding box center [989, 102] width 16 height 23
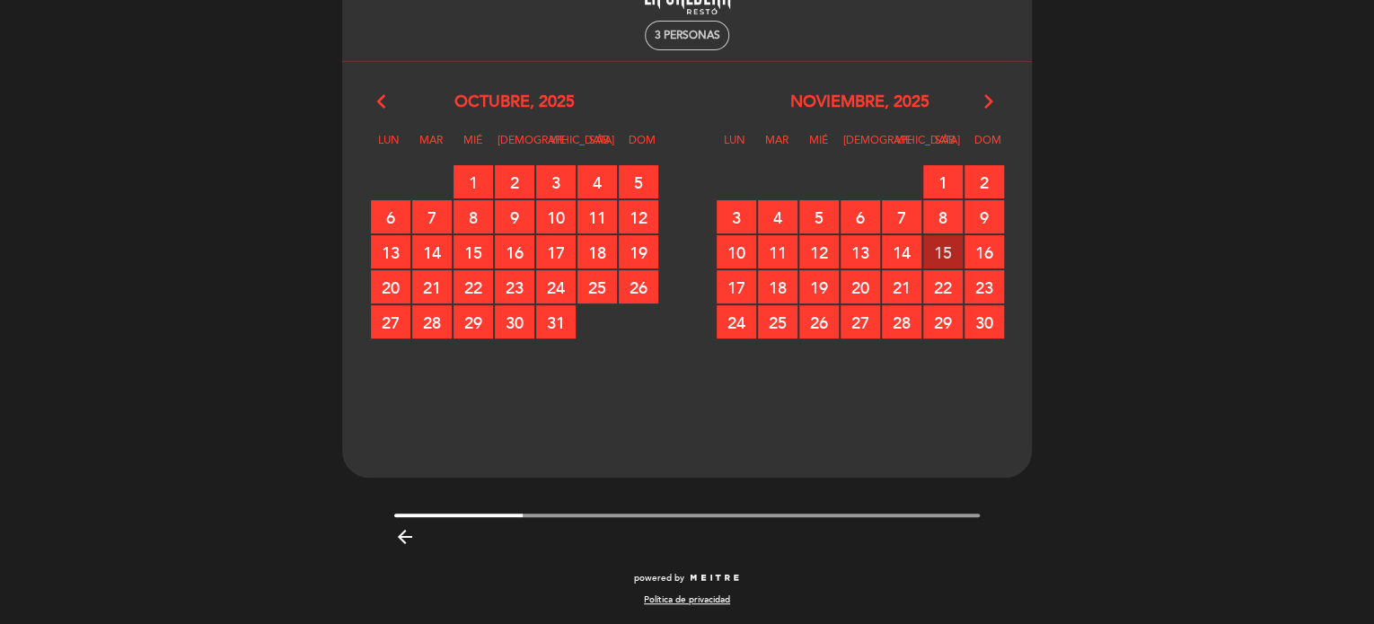
click at [943, 253] on span "15 RESERVAS DISPONIBLES" at bounding box center [943, 251] width 40 height 33
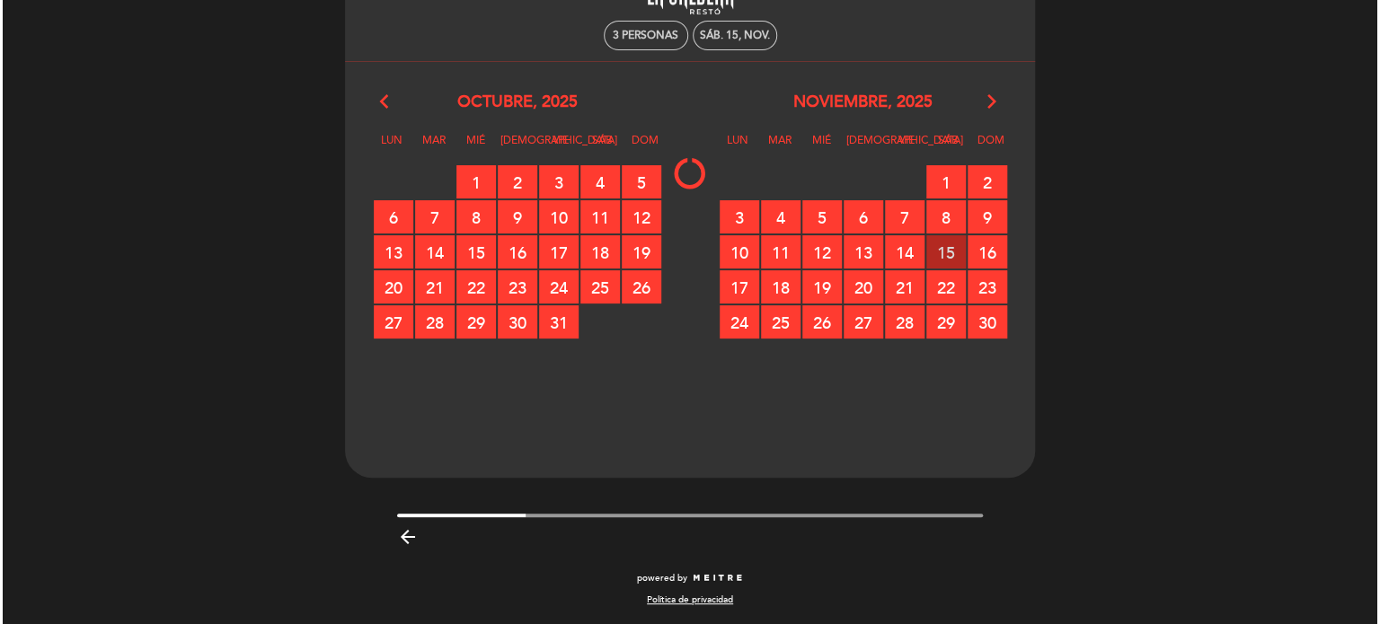
scroll to position [0, 0]
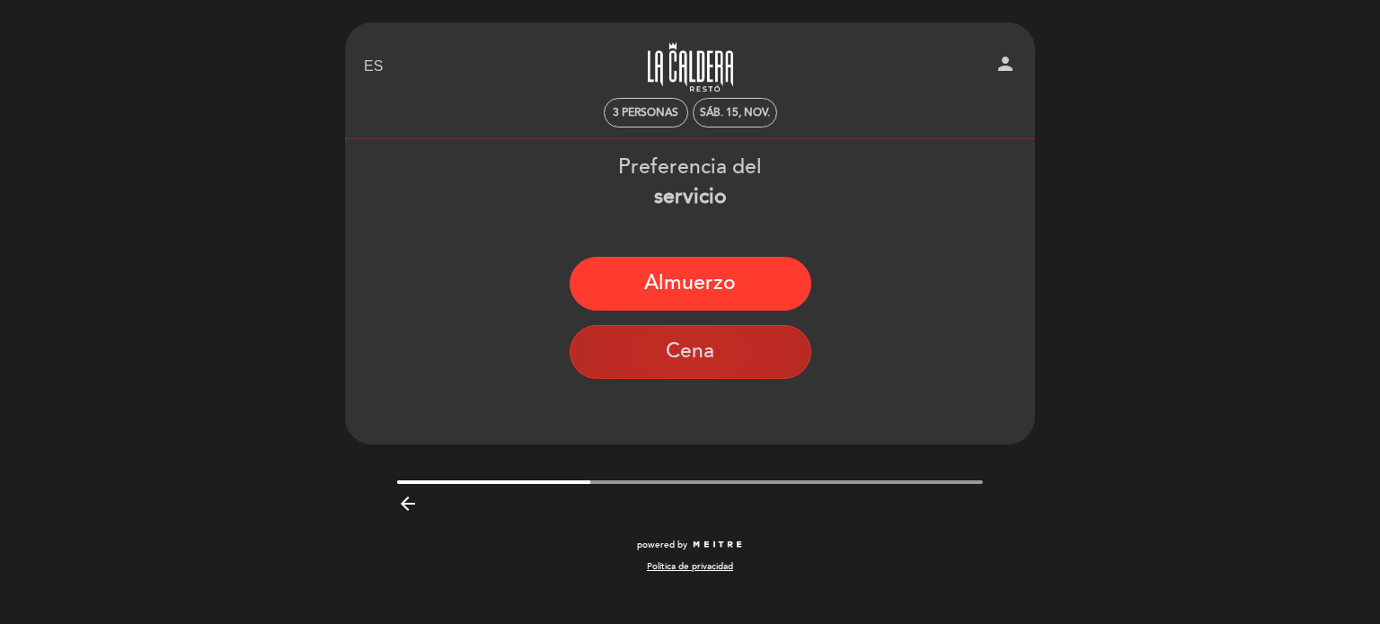
click at [722, 350] on button "Cena" at bounding box center [691, 352] width 242 height 54
